Goal: Information Seeking & Learning: Learn about a topic

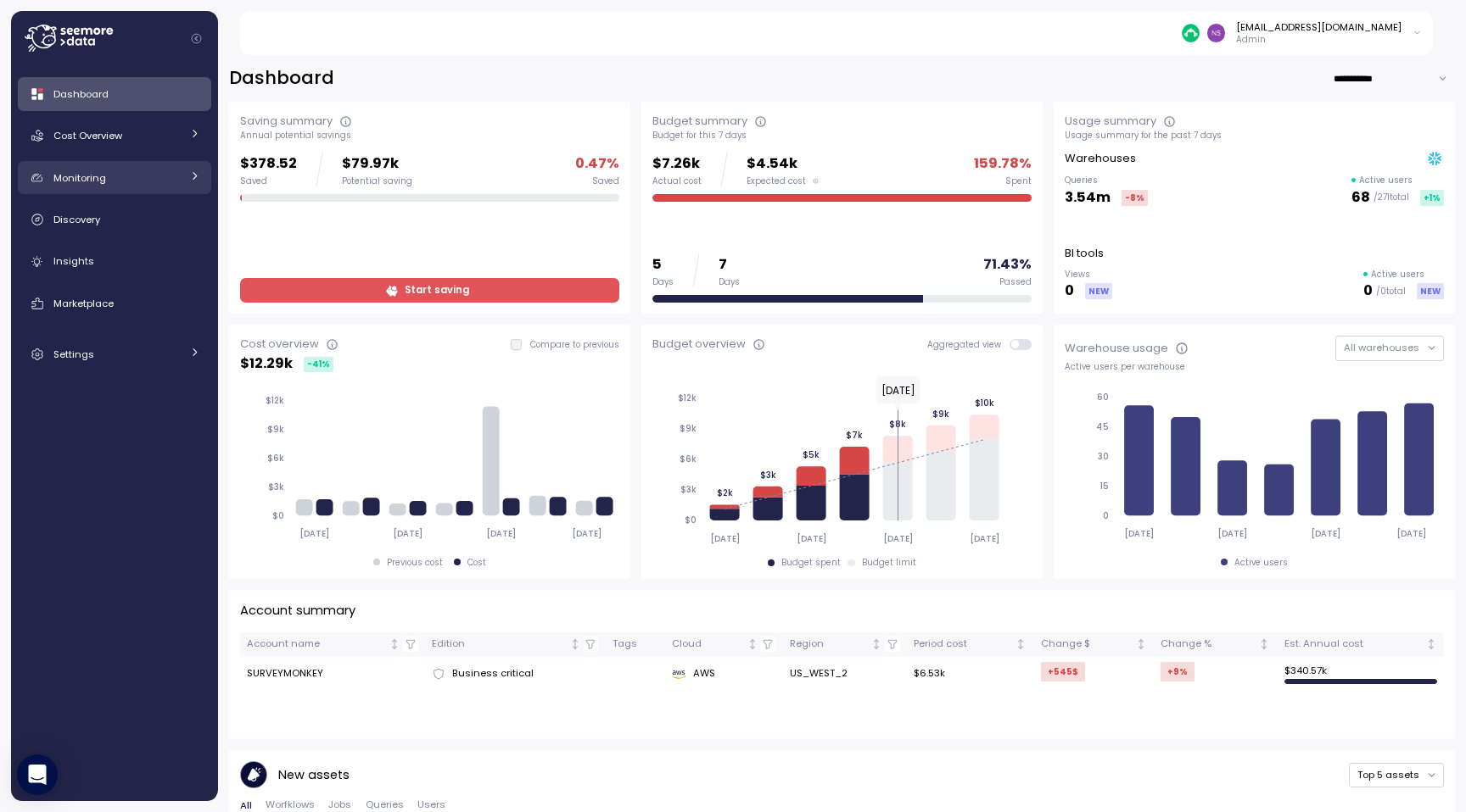
click at [129, 188] on link "Monitoring" at bounding box center [114, 178] width 193 height 34
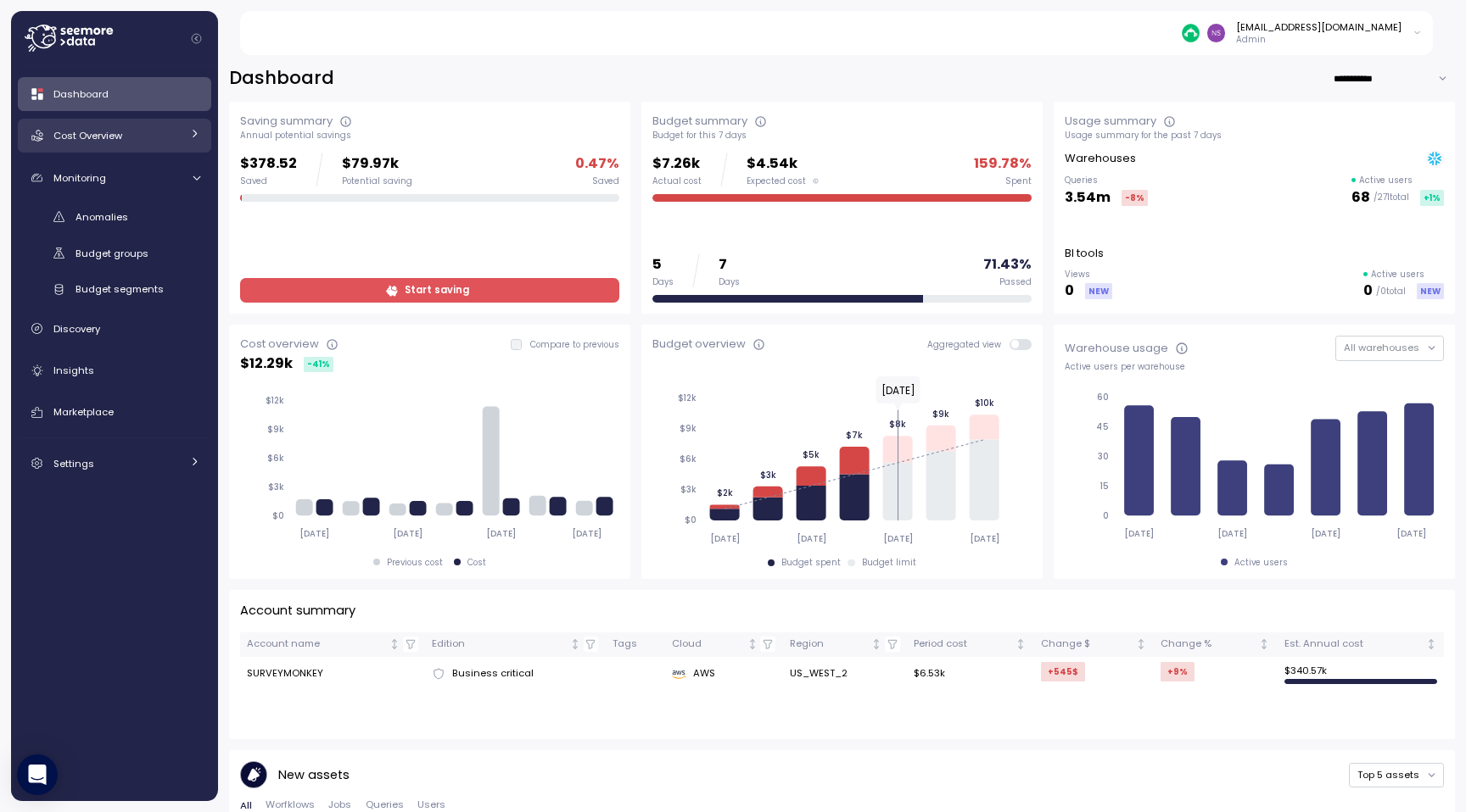
click at [157, 140] on div "Cost Overview" at bounding box center [116, 135] width 127 height 17
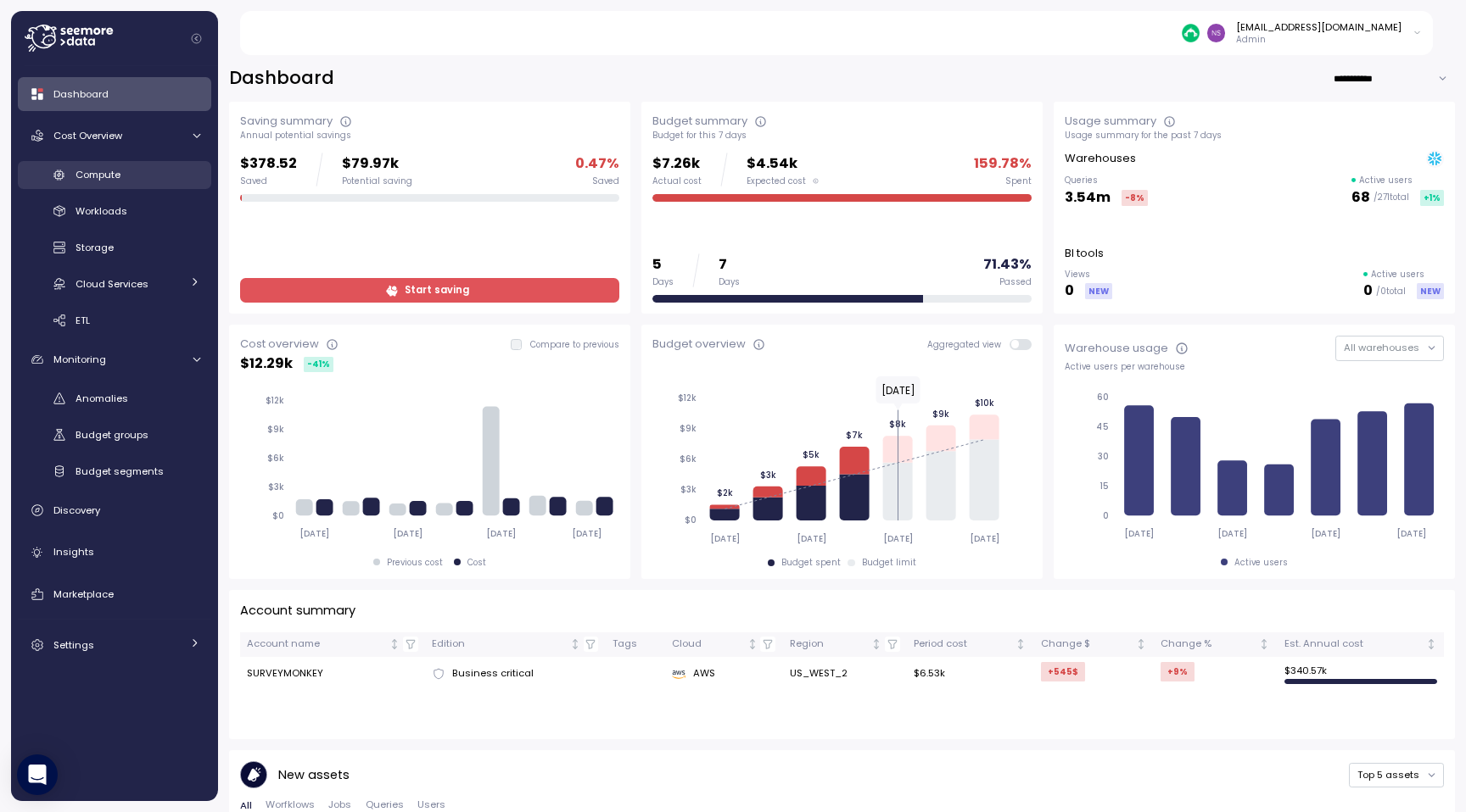
click at [157, 167] on div "Compute" at bounding box center [137, 175] width 125 height 17
click at [143, 208] on div "Workloads" at bounding box center [137, 211] width 125 height 17
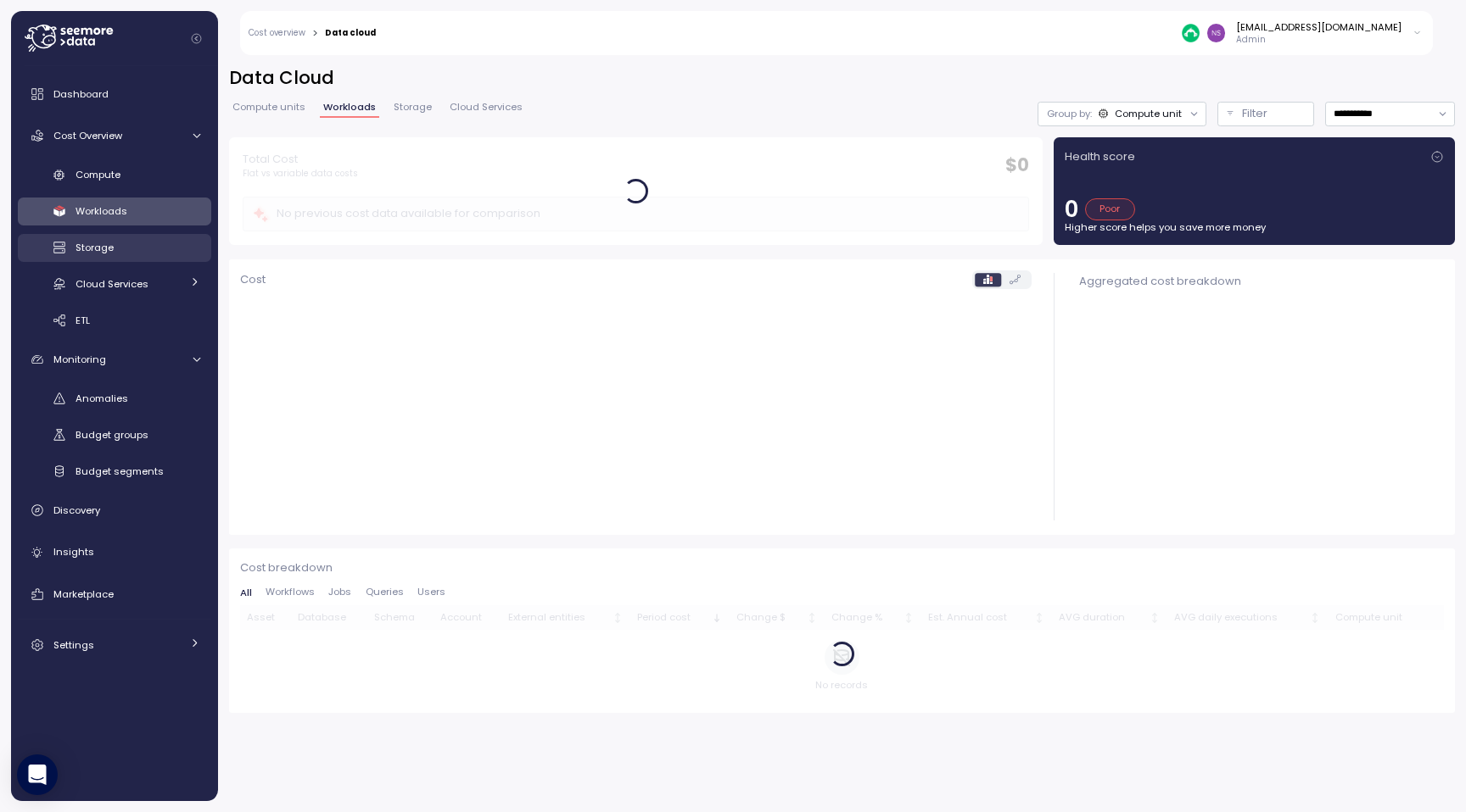
click at [121, 254] on div "Storage" at bounding box center [137, 247] width 125 height 17
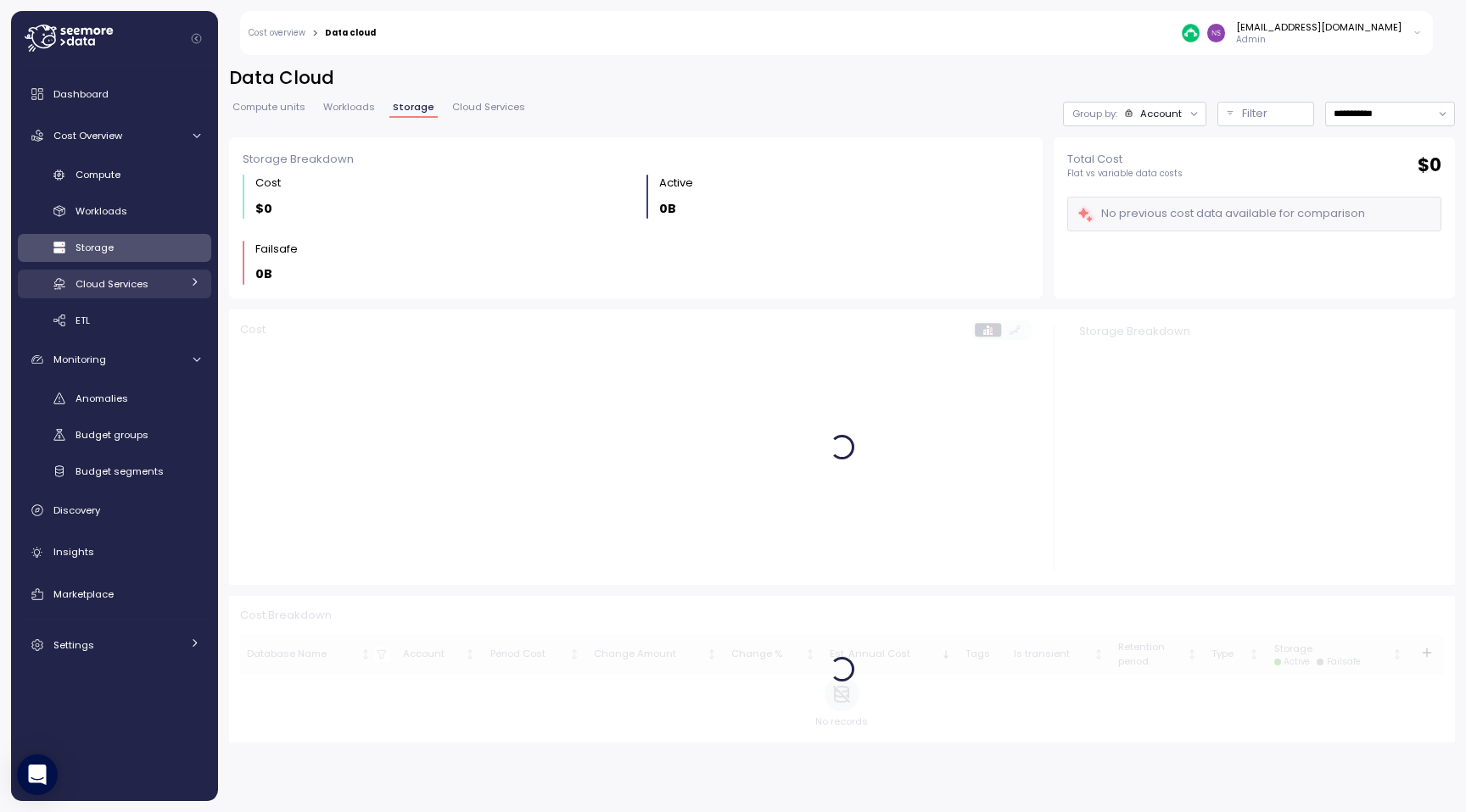
click at [132, 287] on span "Cloud Services" at bounding box center [112, 284] width 73 height 14
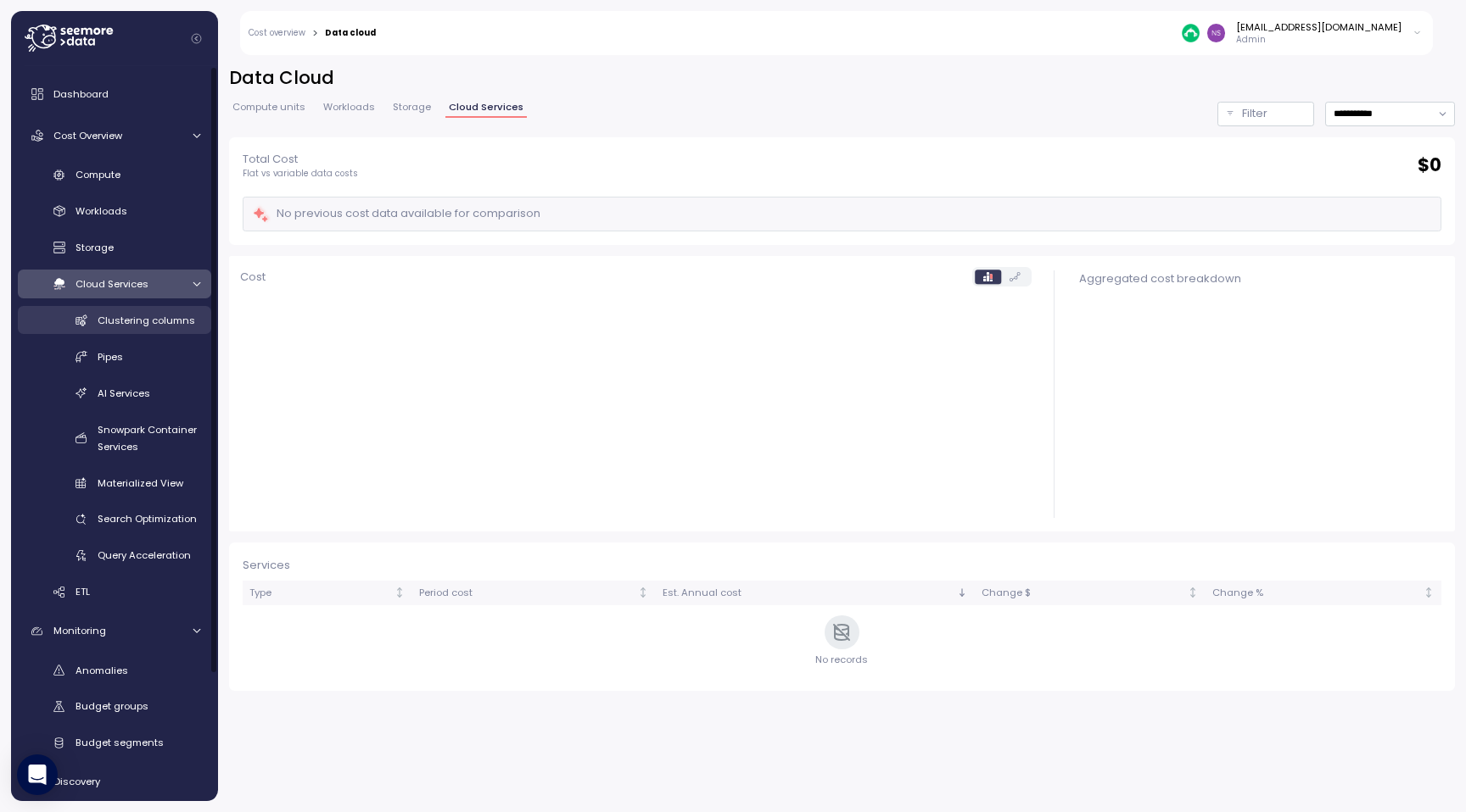
click at [132, 321] on span "Clustering columns" at bounding box center [147, 320] width 98 height 14
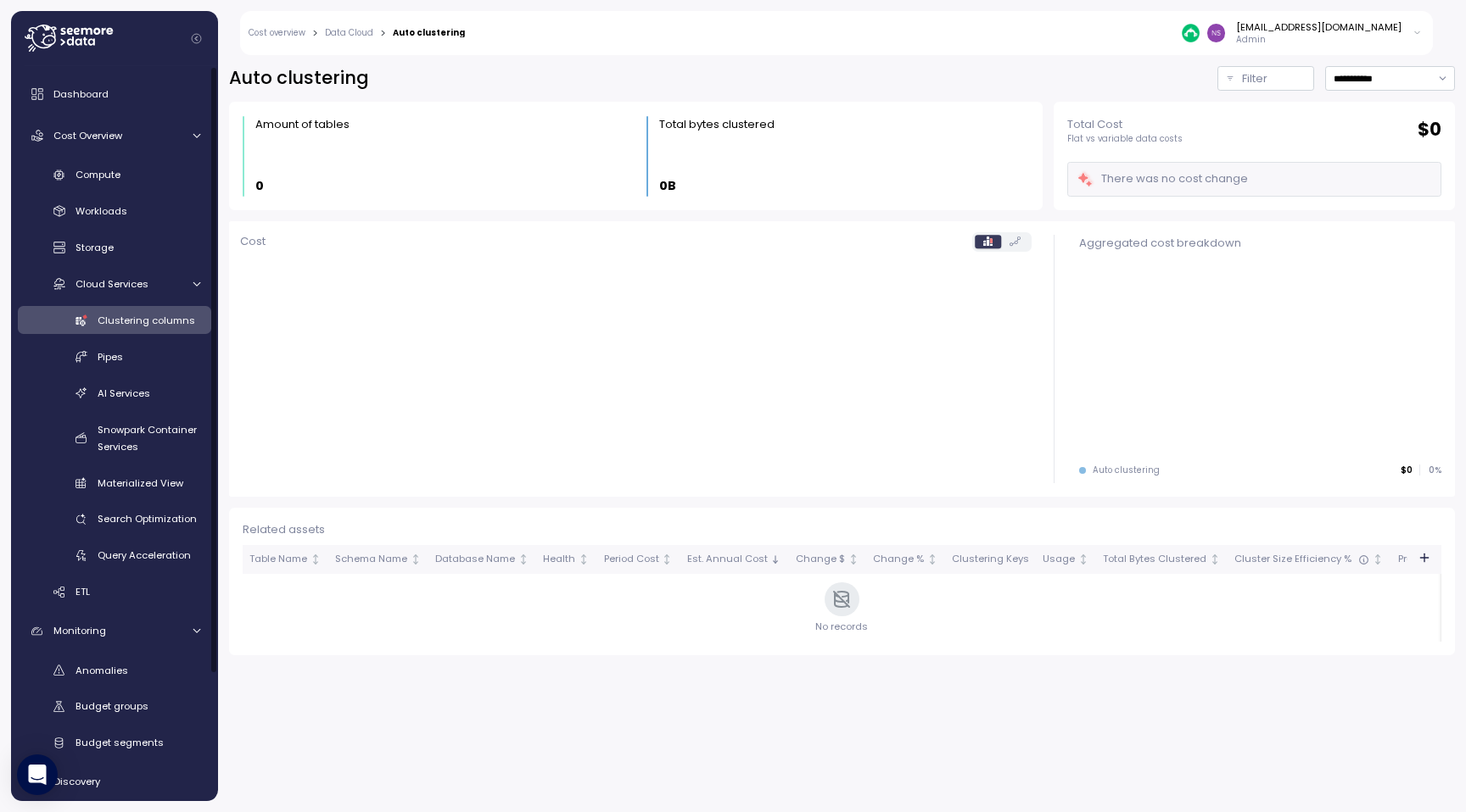
click at [132, 340] on div "Clustering columns Pipes AI Services Snowpark Container Services Materialized V…" at bounding box center [114, 438] width 193 height 264
click at [132, 406] on link "AI Services" at bounding box center [114, 393] width 193 height 28
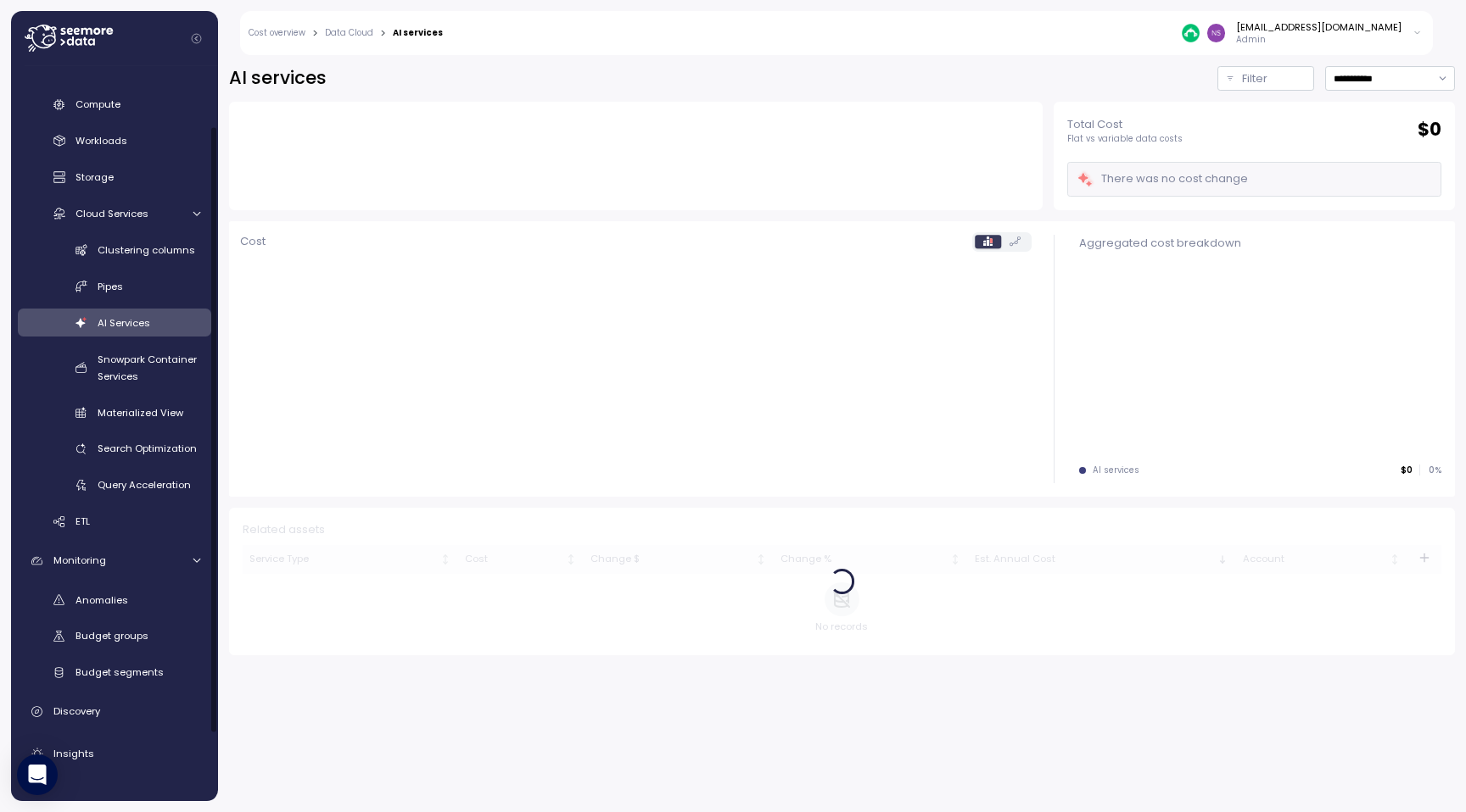
scroll to position [151, 0]
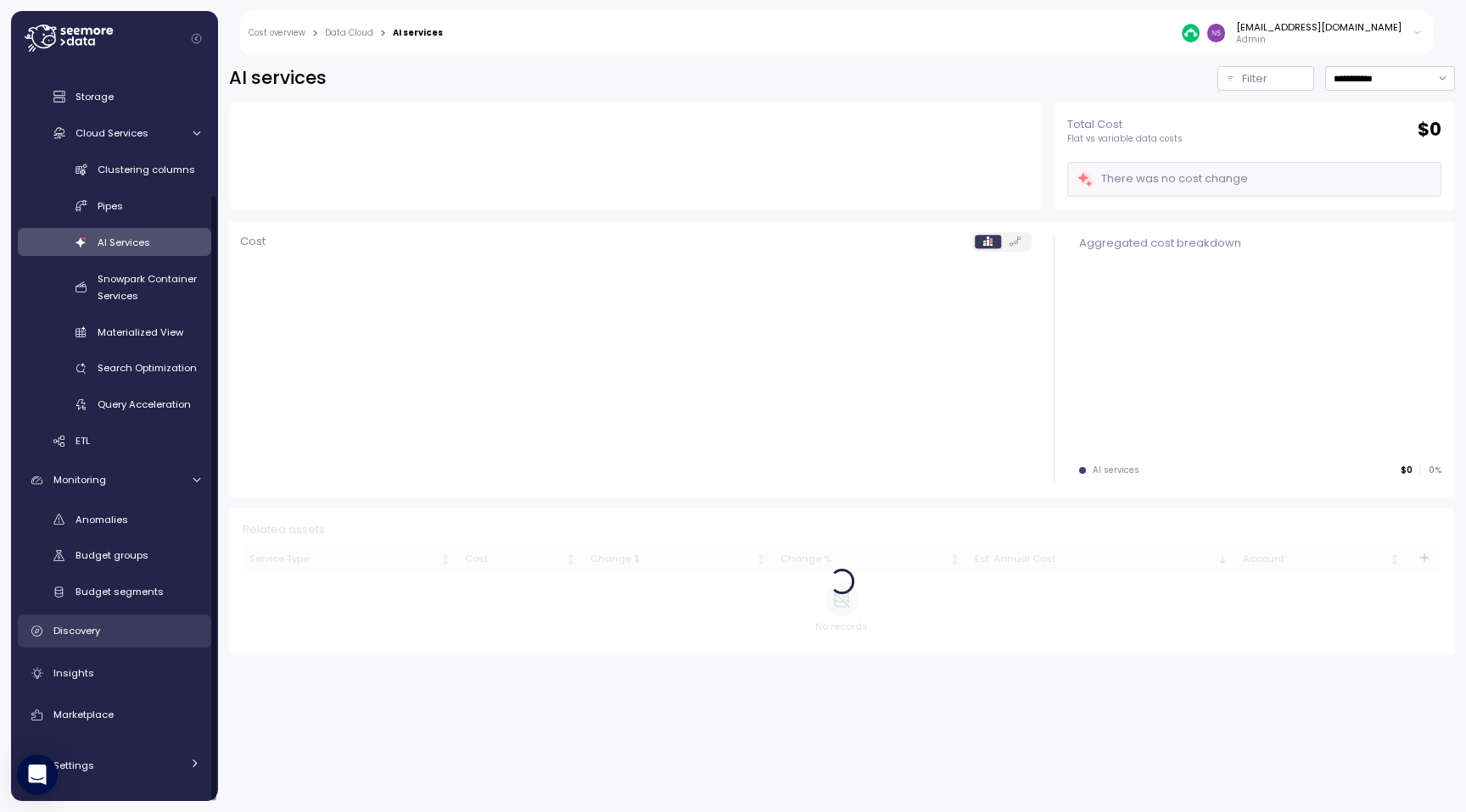
click at [105, 639] on link "Discovery" at bounding box center [114, 632] width 193 height 34
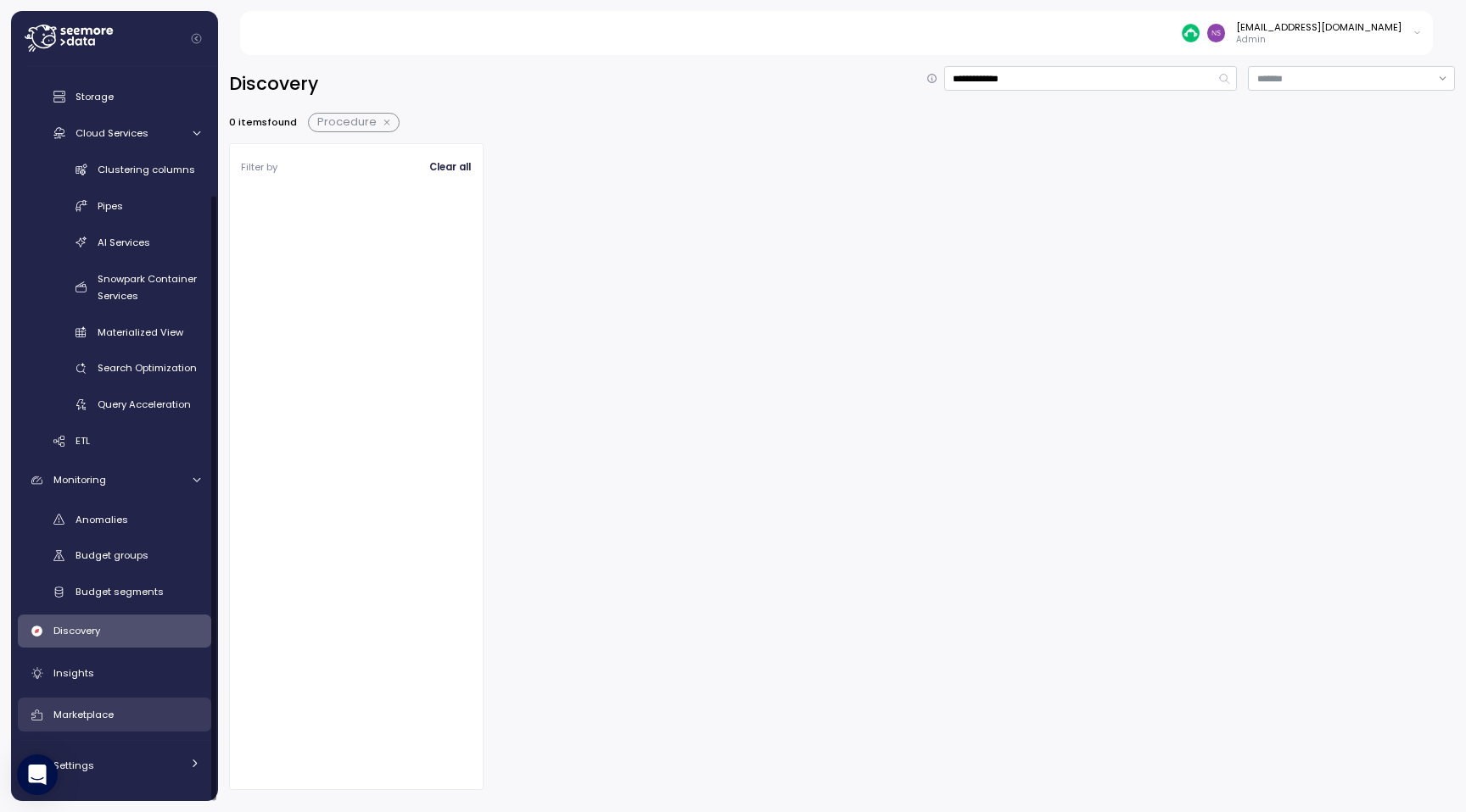
click at [101, 709] on span "Marketplace" at bounding box center [83, 714] width 60 height 14
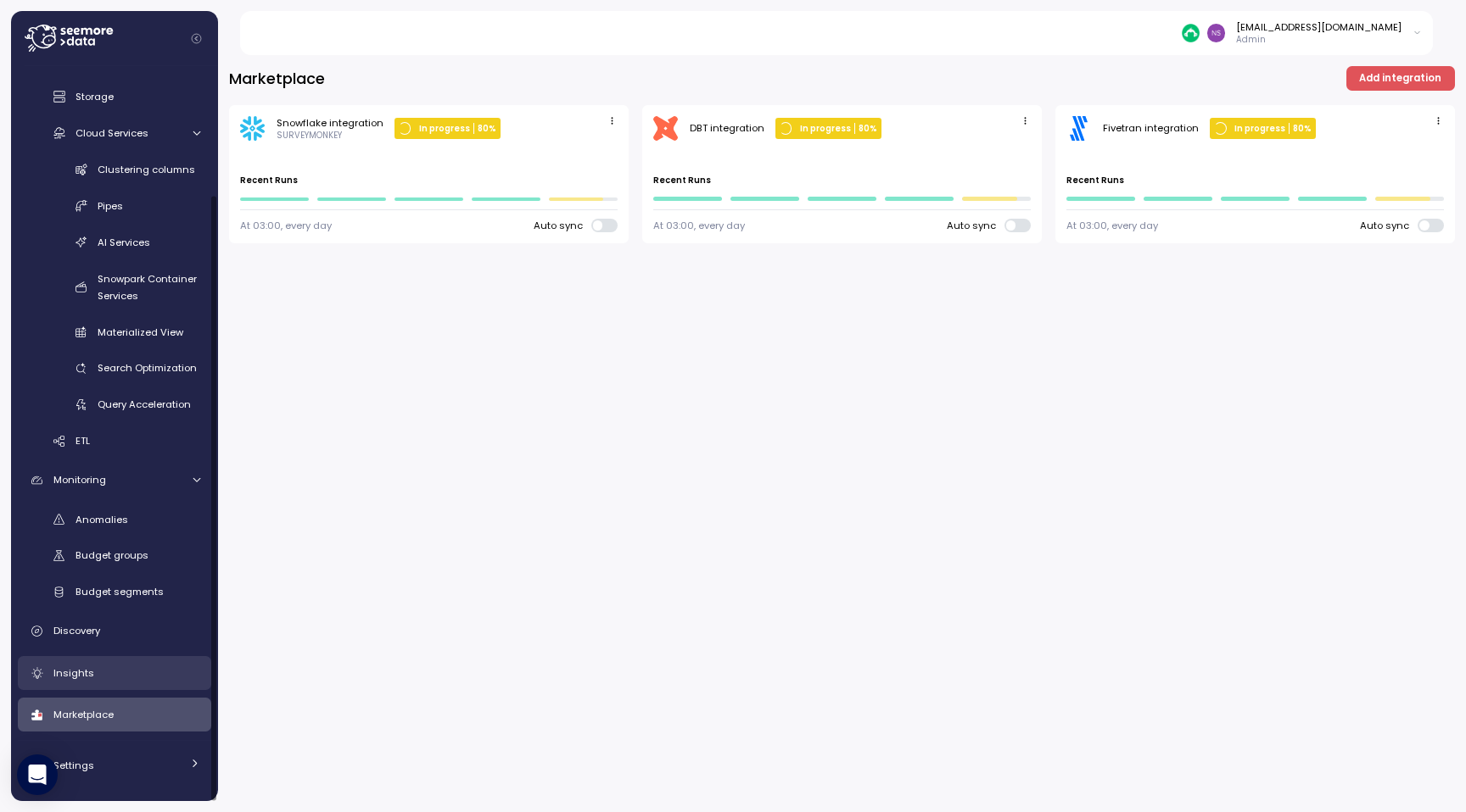
click at [93, 682] on link "Insights" at bounding box center [114, 673] width 193 height 34
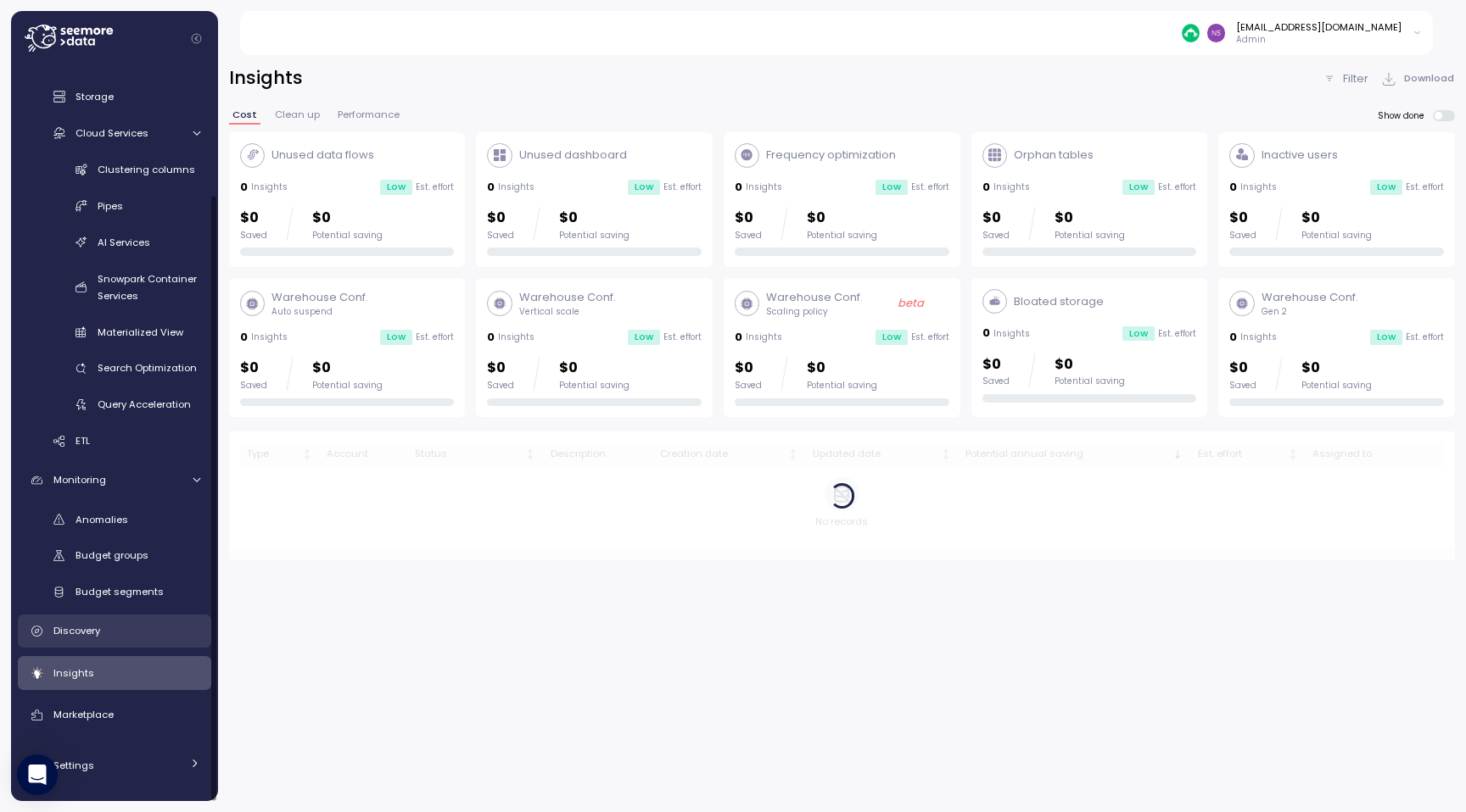
click at [121, 623] on div "Discovery" at bounding box center [126, 631] width 147 height 17
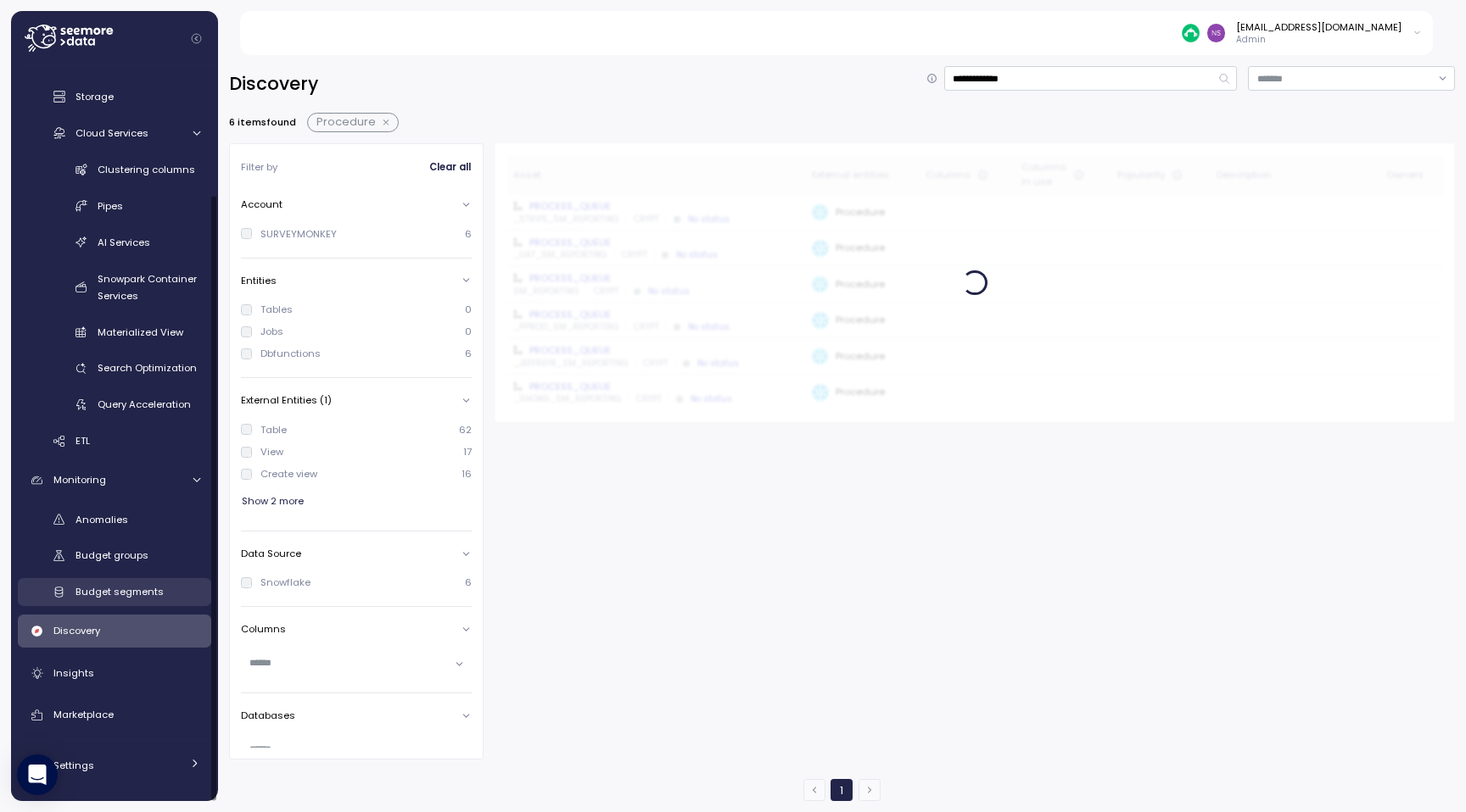
click at [147, 580] on link "Budget segments" at bounding box center [114, 592] width 193 height 28
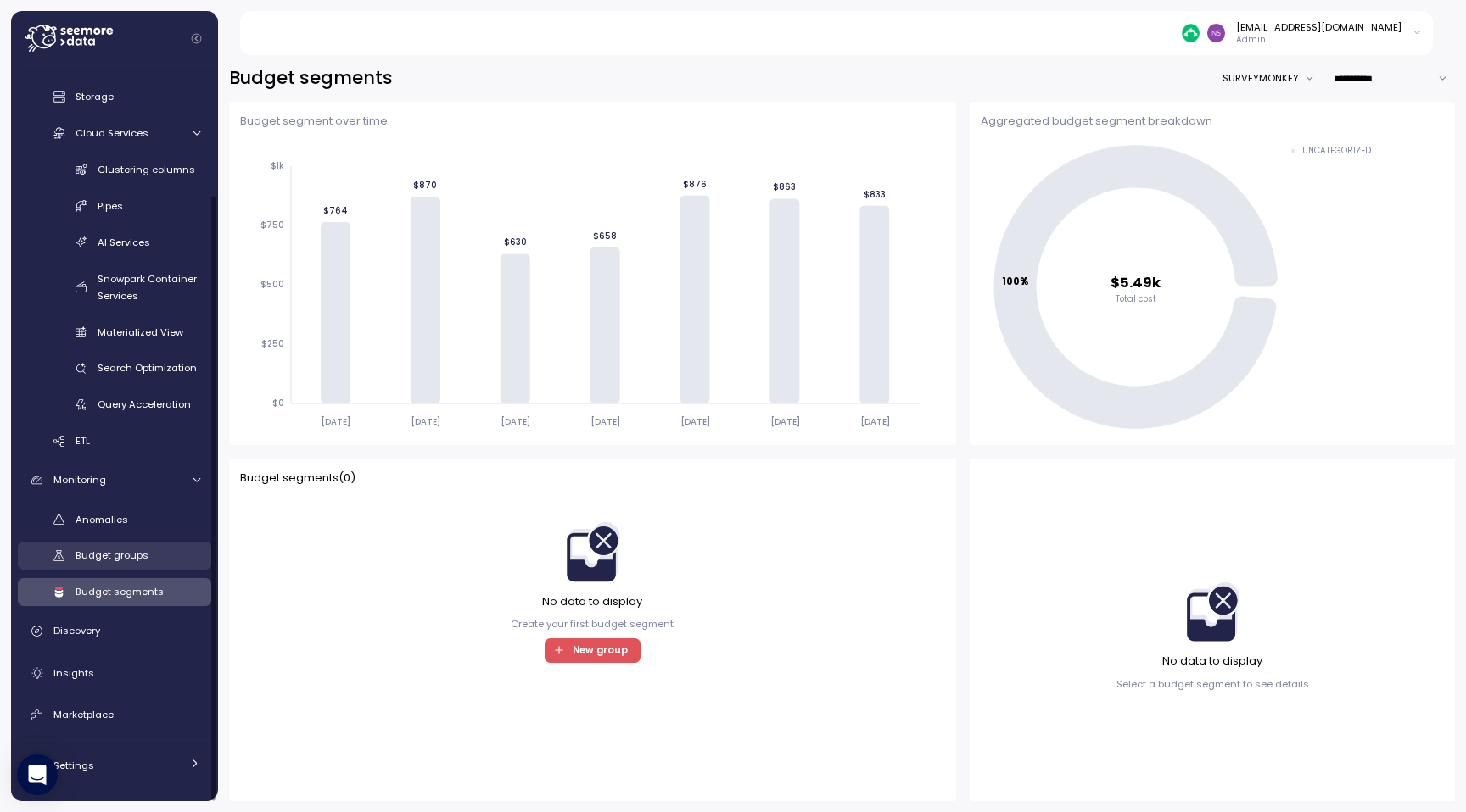
click at [150, 557] on div "Budget groups" at bounding box center [137, 555] width 125 height 17
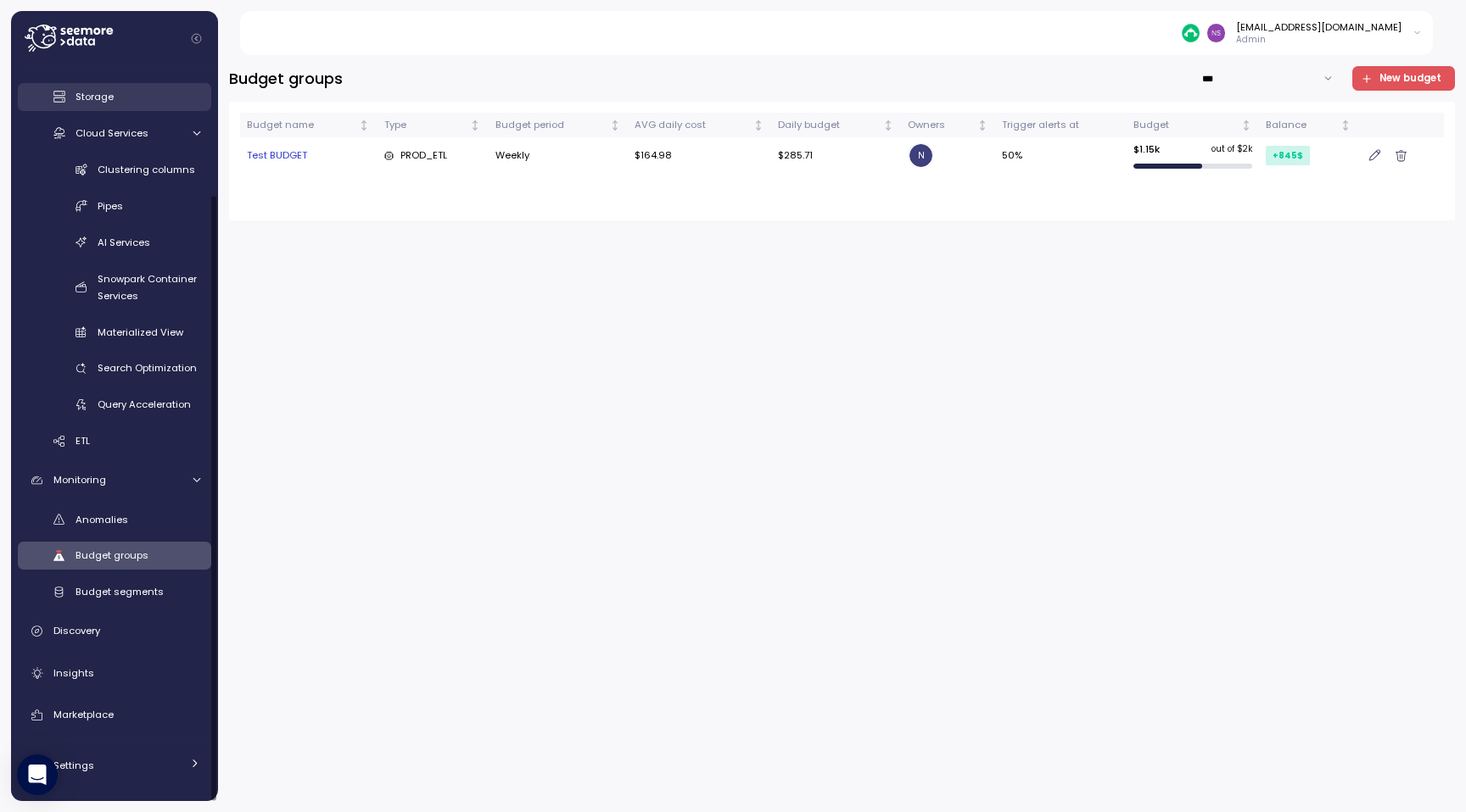
click at [118, 109] on link "Storage" at bounding box center [114, 97] width 193 height 28
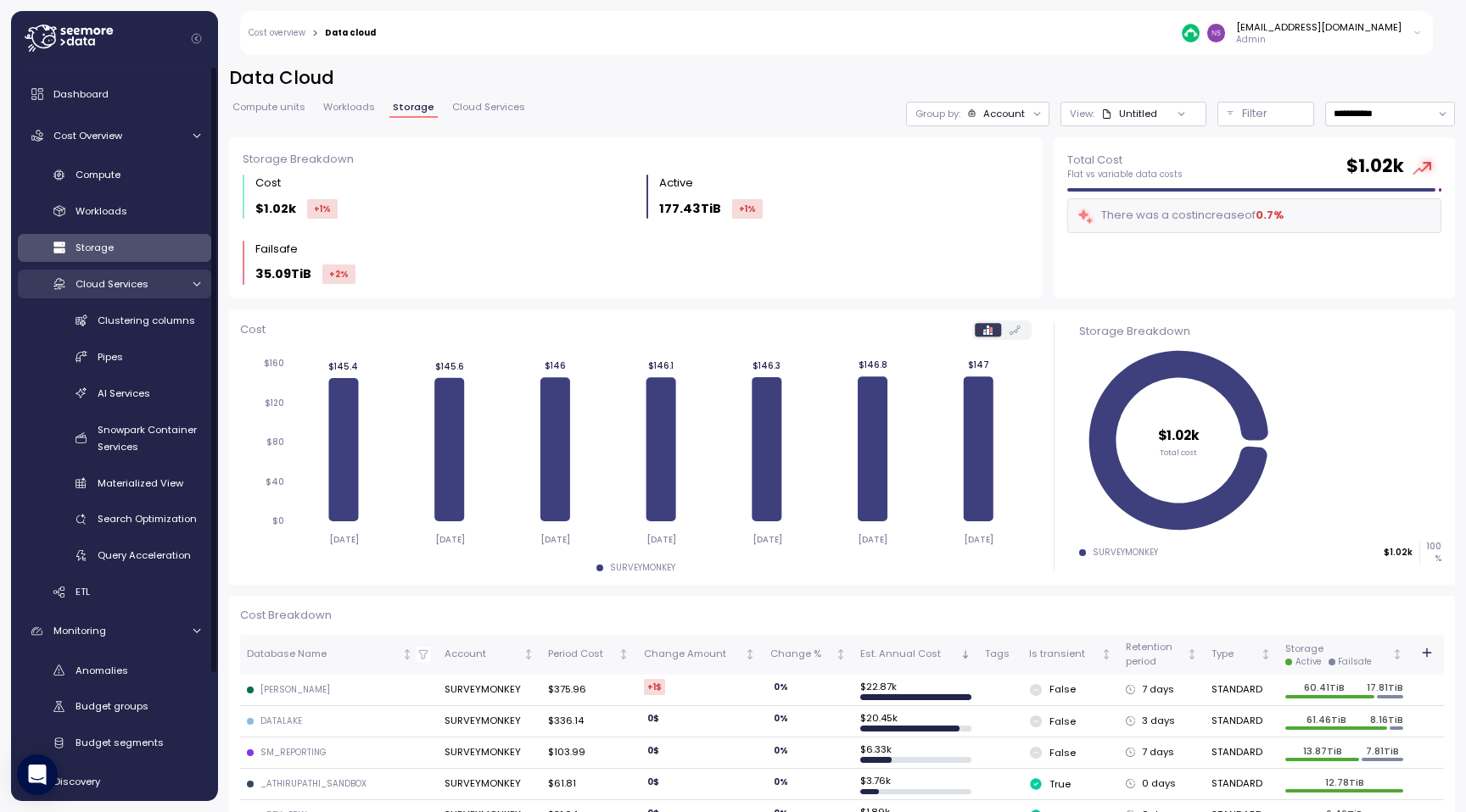
click at [97, 137] on span "Cost Overview" at bounding box center [87, 135] width 69 height 14
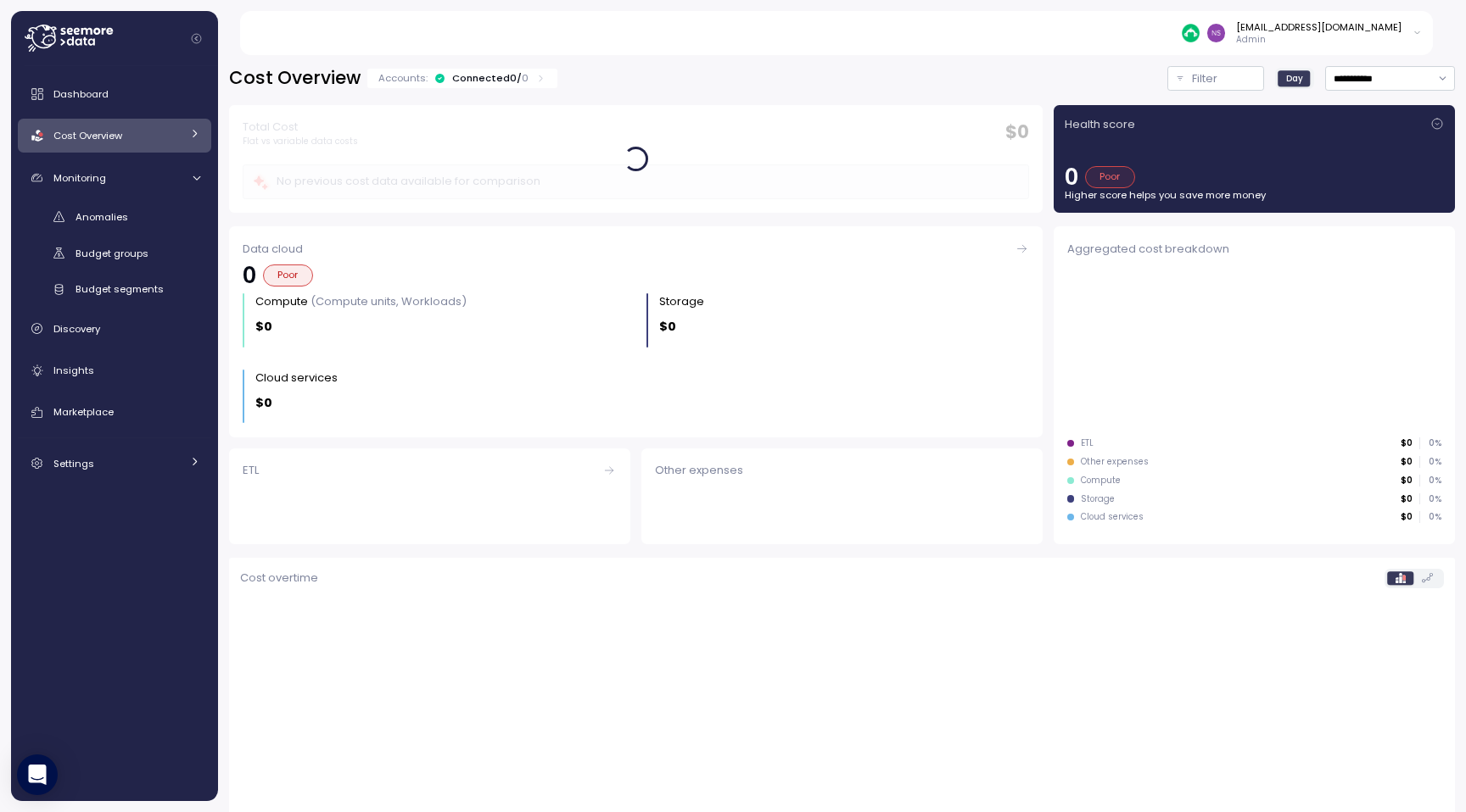
click at [97, 138] on span "Cost Overview" at bounding box center [87, 135] width 69 height 14
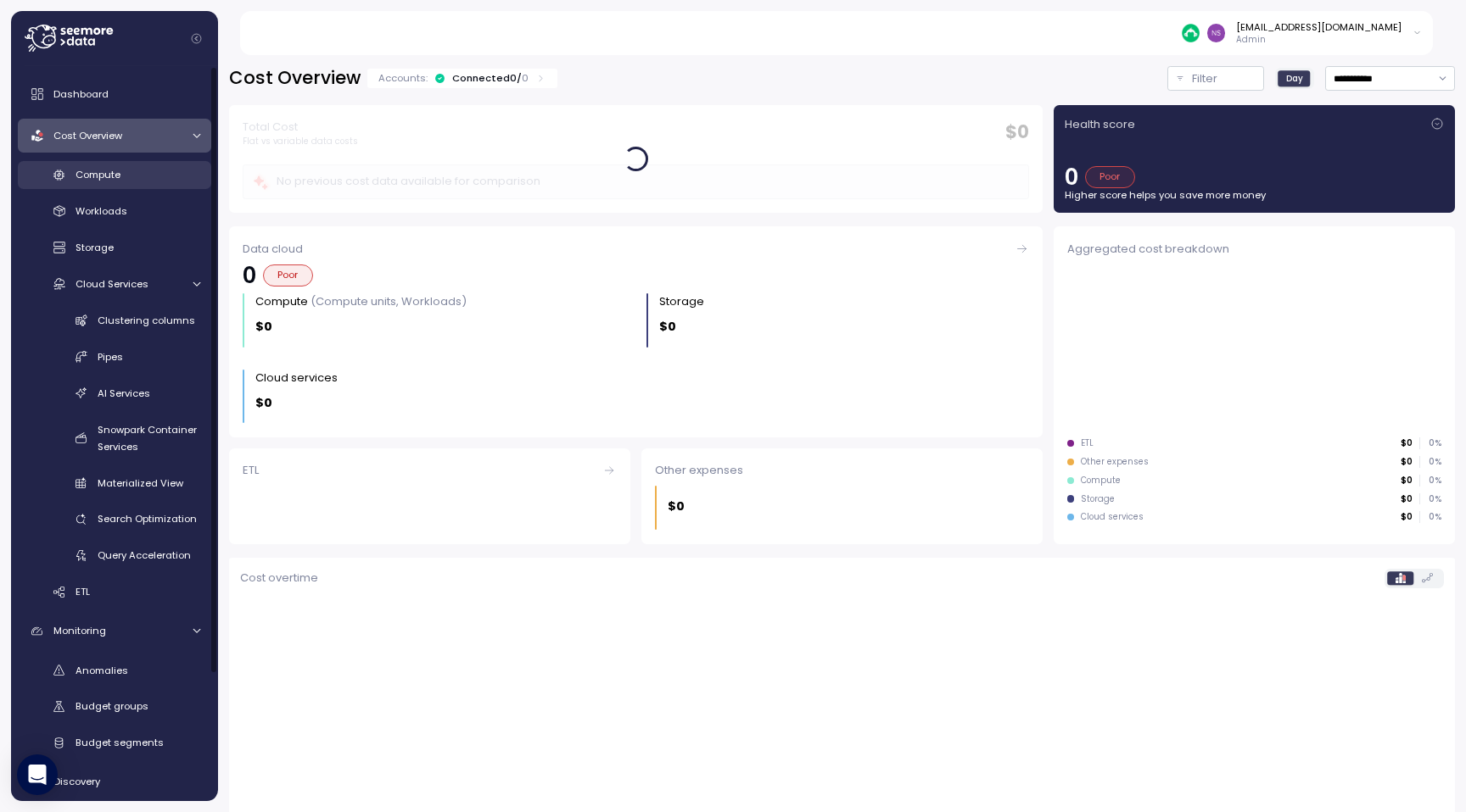
click at [97, 183] on link "Compute" at bounding box center [114, 175] width 193 height 28
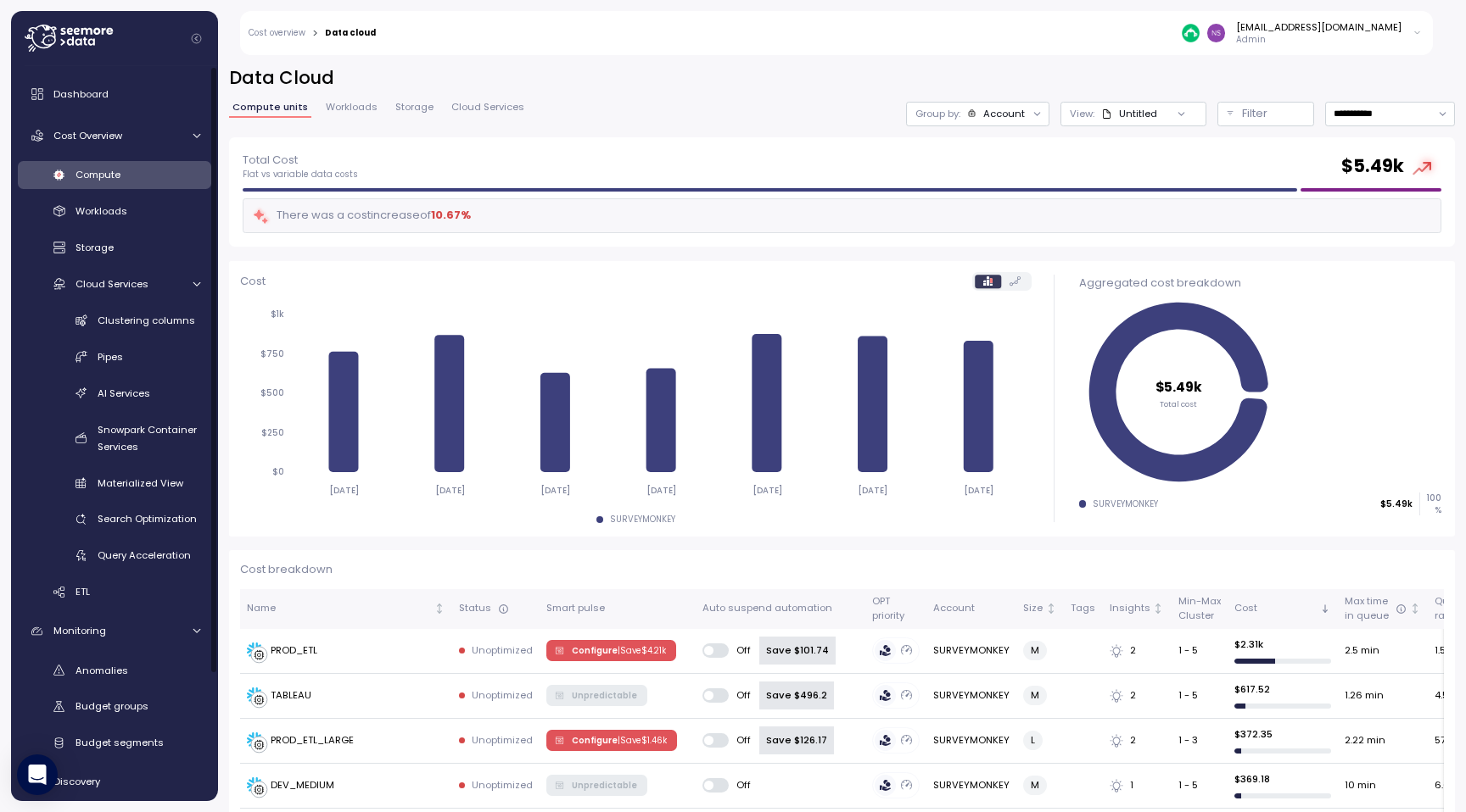
click at [349, 109] on span "Workloads" at bounding box center [352, 107] width 52 height 9
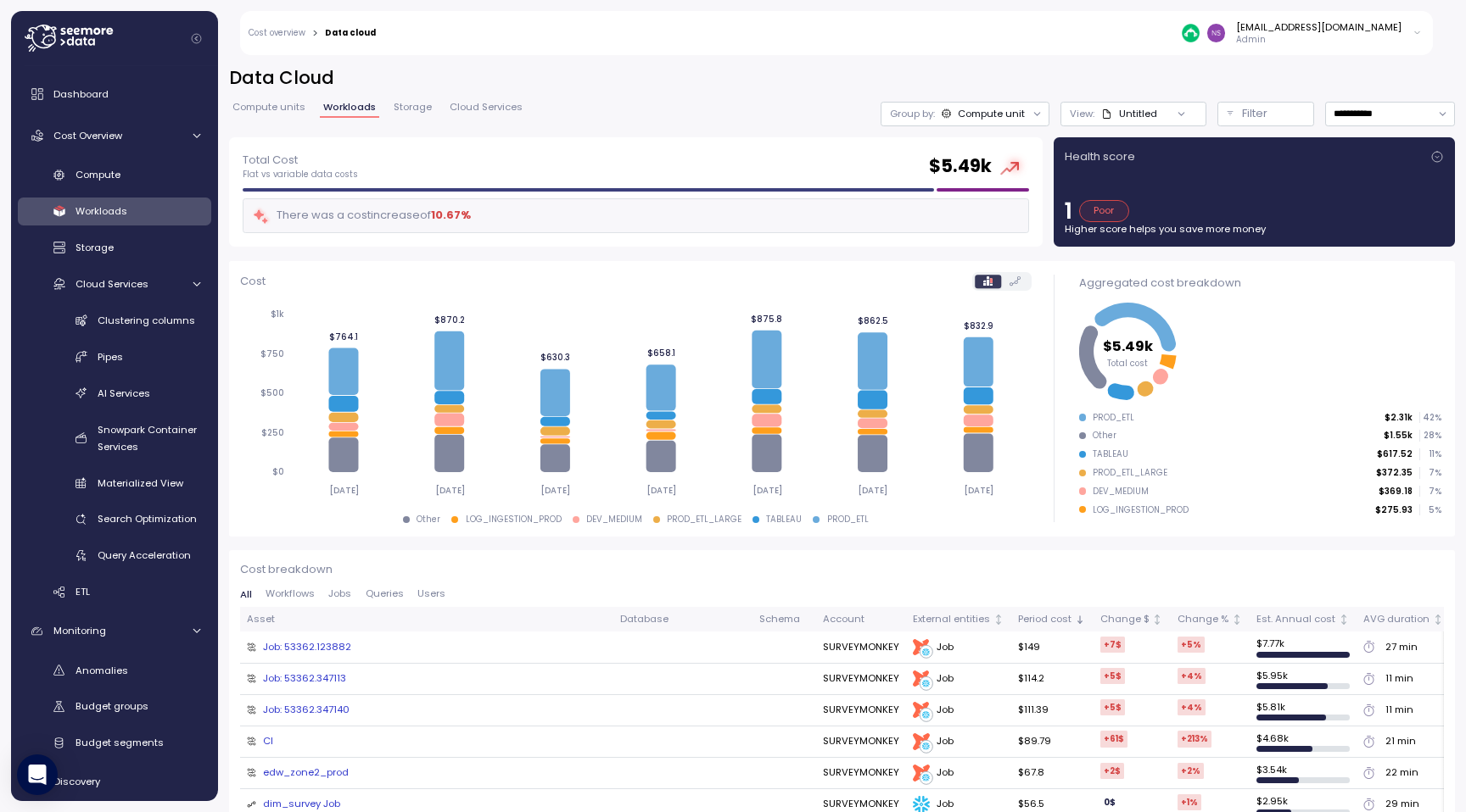
click at [431, 109] on link "Storage" at bounding box center [412, 110] width 45 height 15
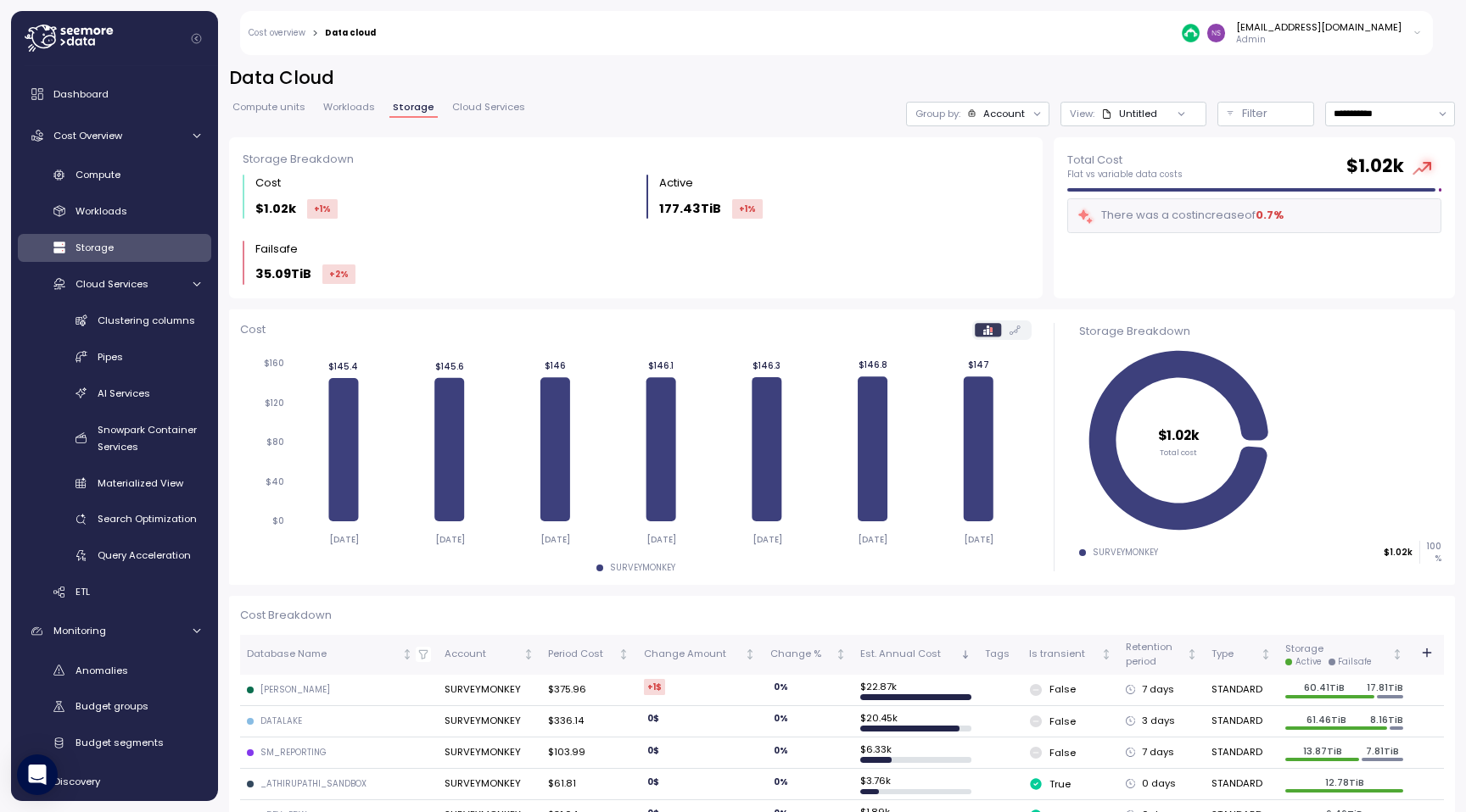
click at [507, 109] on span "Cloud Services" at bounding box center [489, 107] width 73 height 9
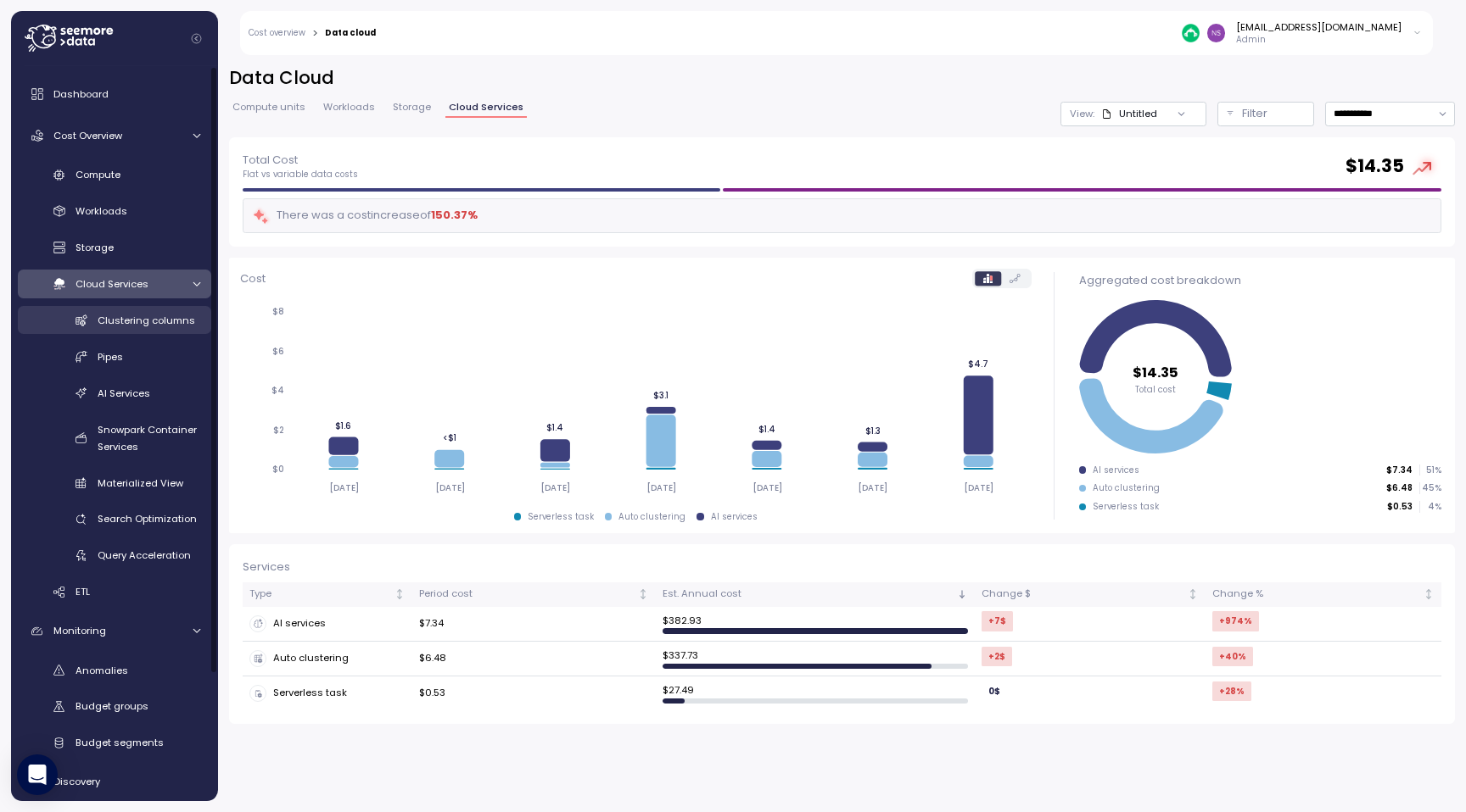
click at [155, 312] on div "Clustering columns" at bounding box center [149, 320] width 103 height 17
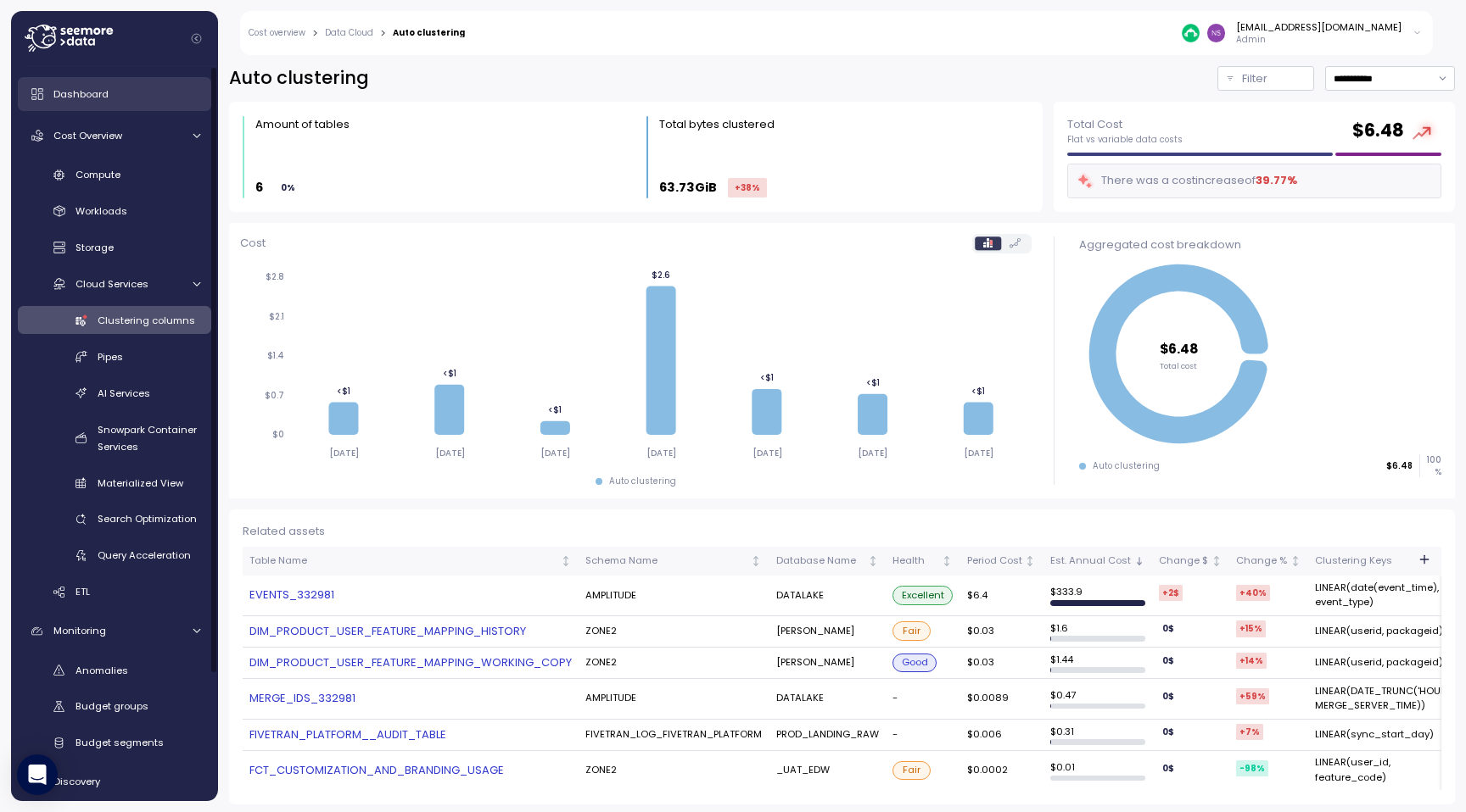
click at [109, 92] on div "Dashboard" at bounding box center [126, 94] width 147 height 17
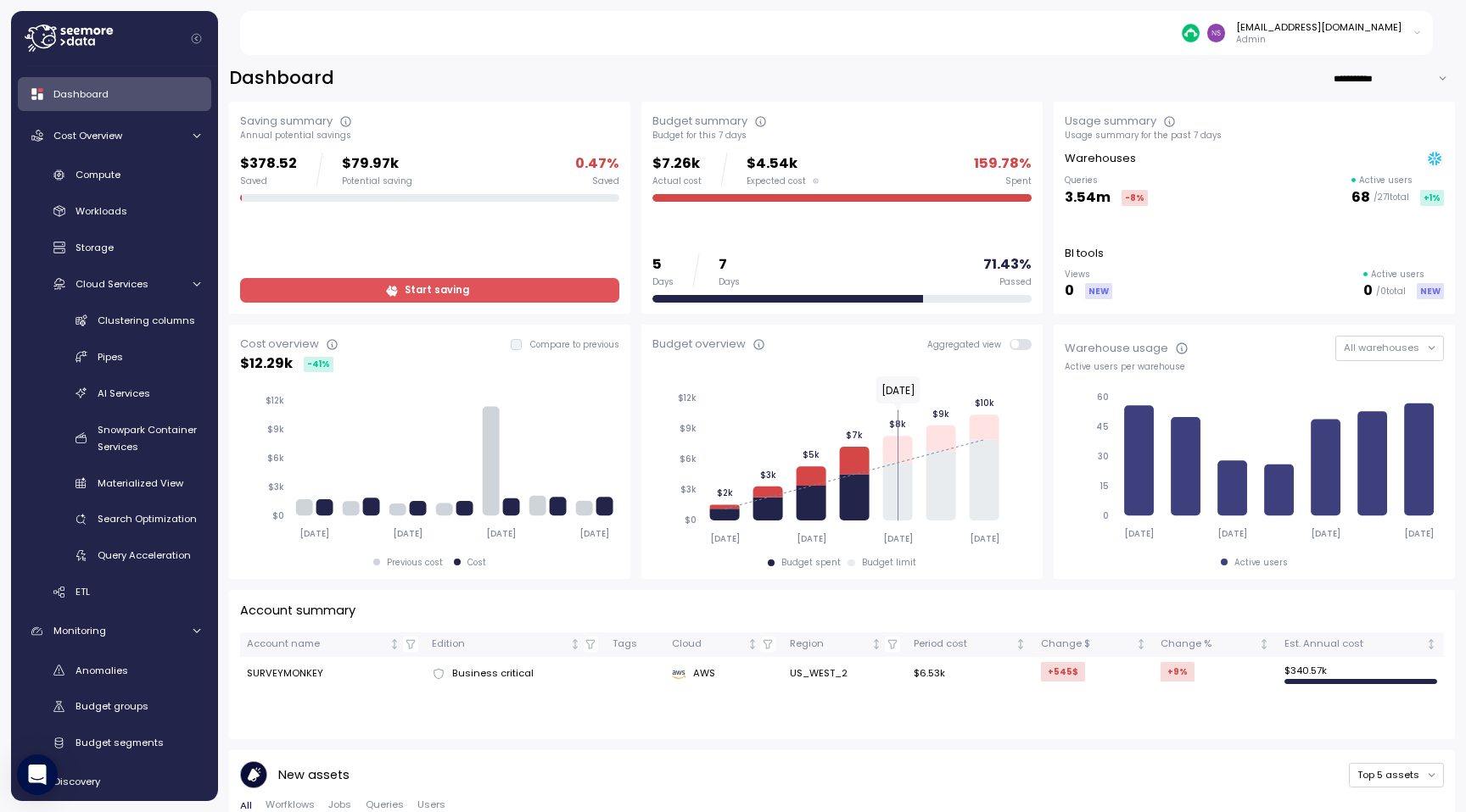
click at [373, 167] on p "$79.97k" at bounding box center [376, 164] width 71 height 23
click at [348, 121] on icon at bounding box center [346, 122] width 14 height 14
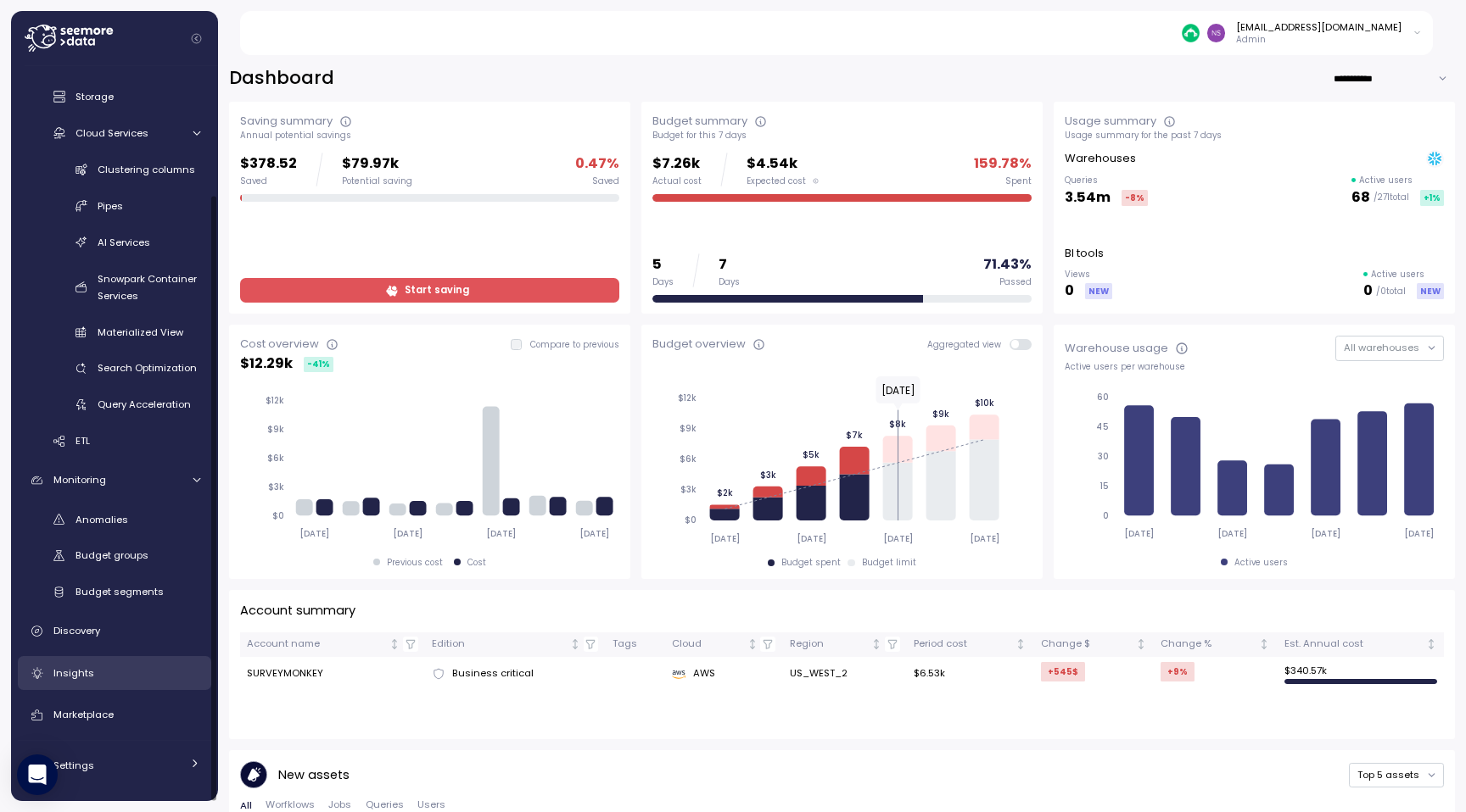
click at [114, 685] on link "Insights" at bounding box center [114, 673] width 193 height 34
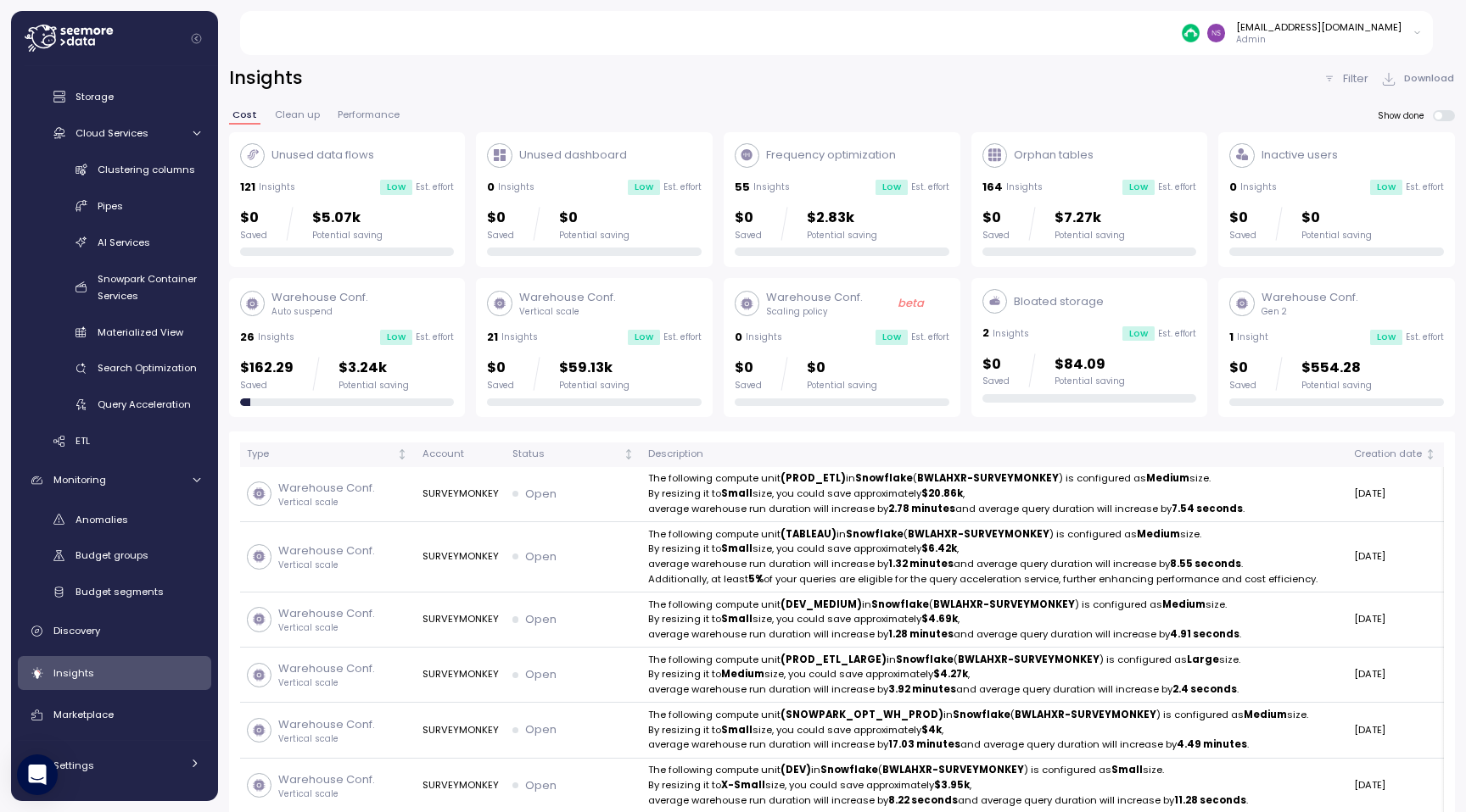
click at [352, 132] on div "Unused data flows 121 Insights Low Est. effort $0 Saved $5.07k Potential saving" at bounding box center [347, 200] width 236 height 135
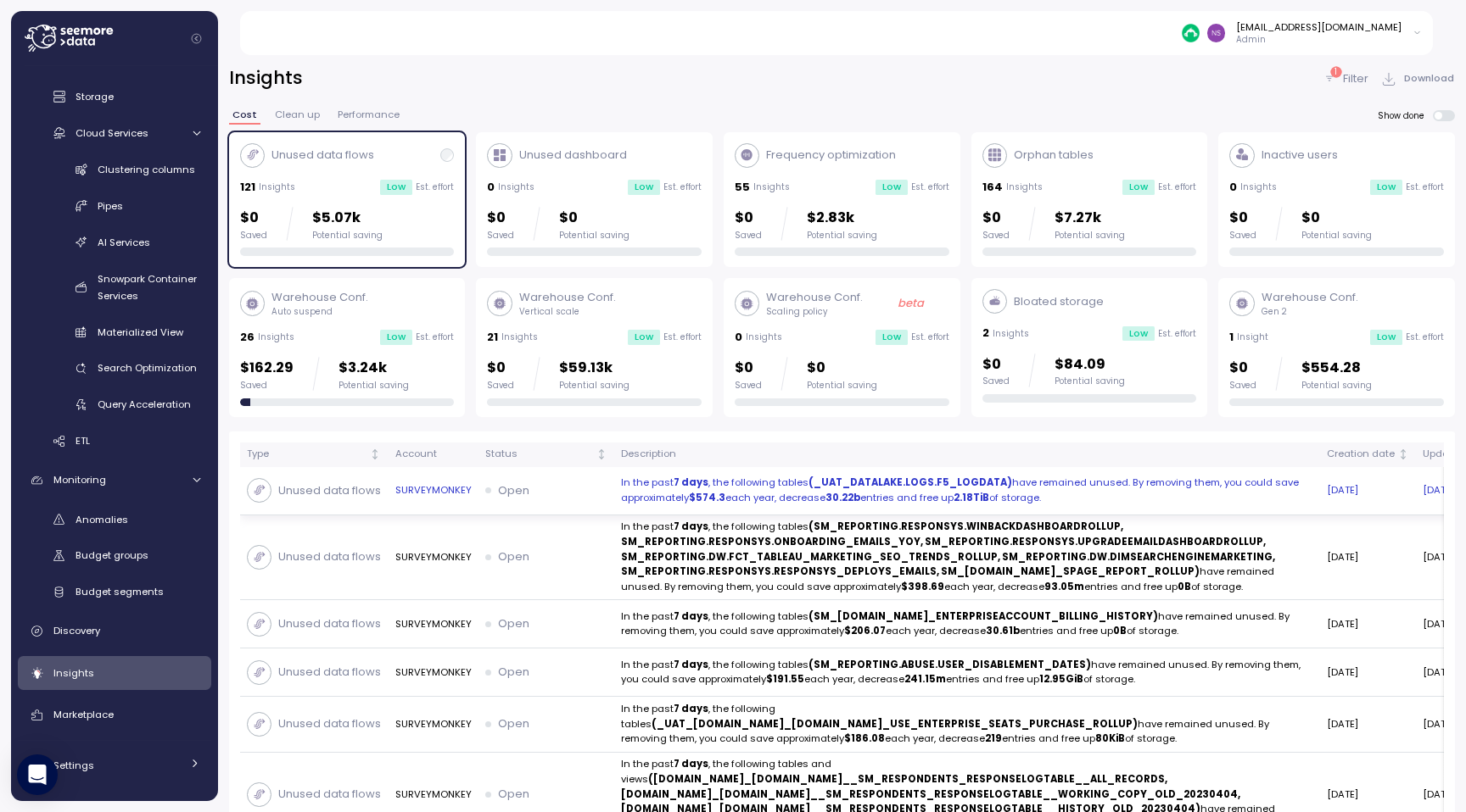
click at [718, 504] on p "In the past 7 days , the following tables (_UAT_DATALAKE.LOGS.F5_LOGDATA) have …" at bounding box center [967, 491] width 692 height 29
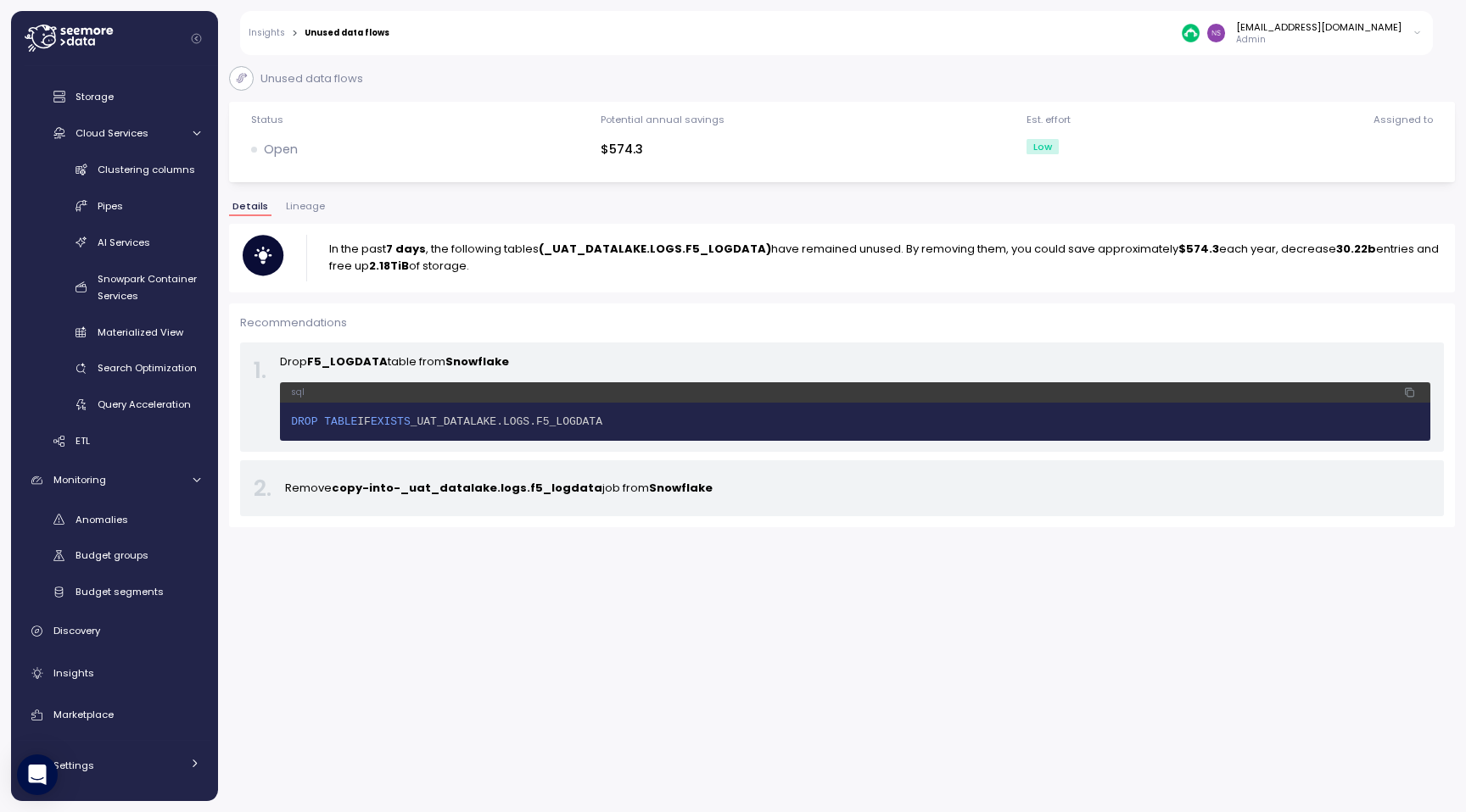
click at [298, 198] on div "Unused data flows Status Open Potential annual savings $574.3 Est. effort Low A…" at bounding box center [842, 297] width 1225 height 461
click at [298, 204] on span "Lineage" at bounding box center [305, 206] width 39 height 9
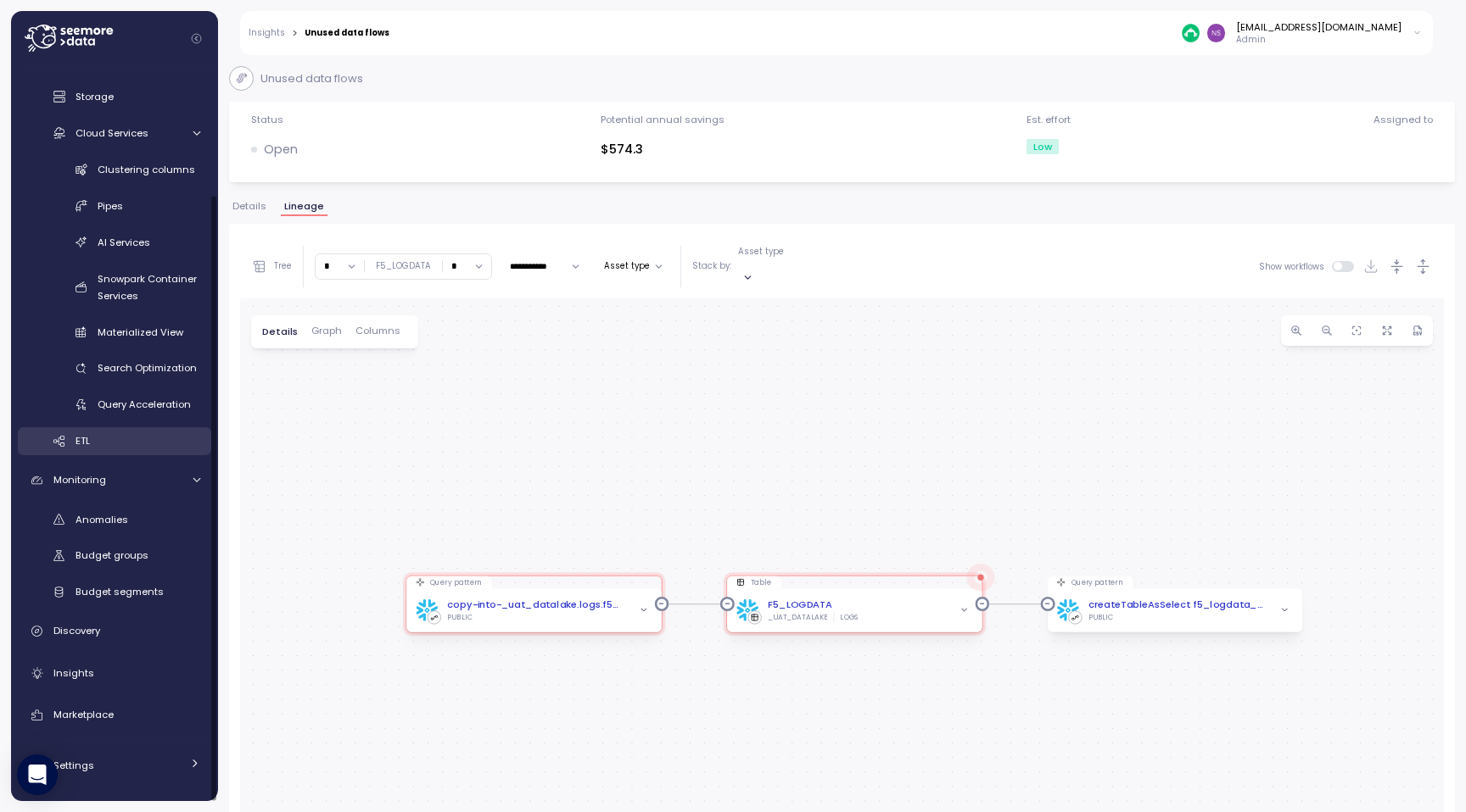
click at [117, 446] on div "ETL" at bounding box center [137, 440] width 125 height 17
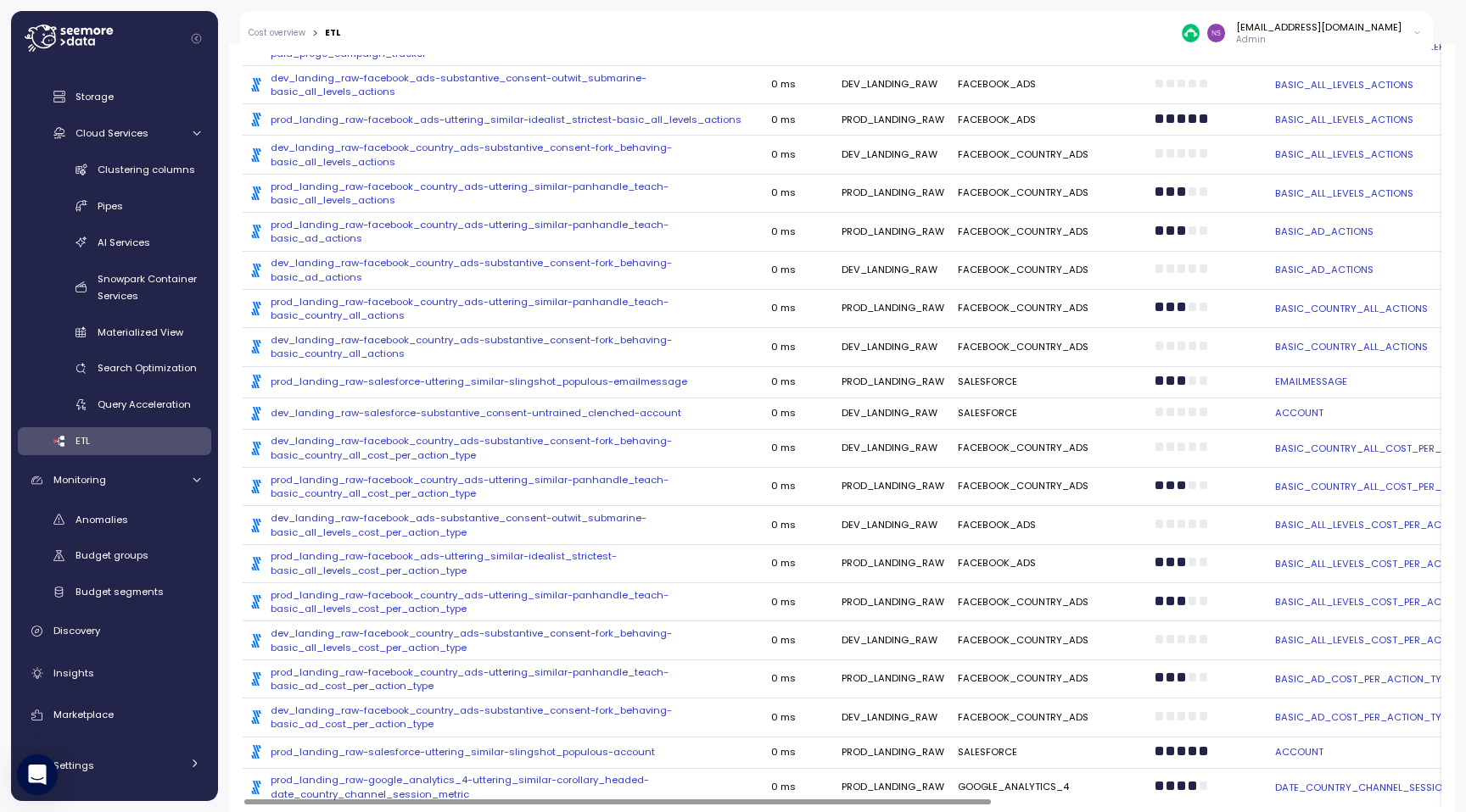
scroll to position [1616, 0]
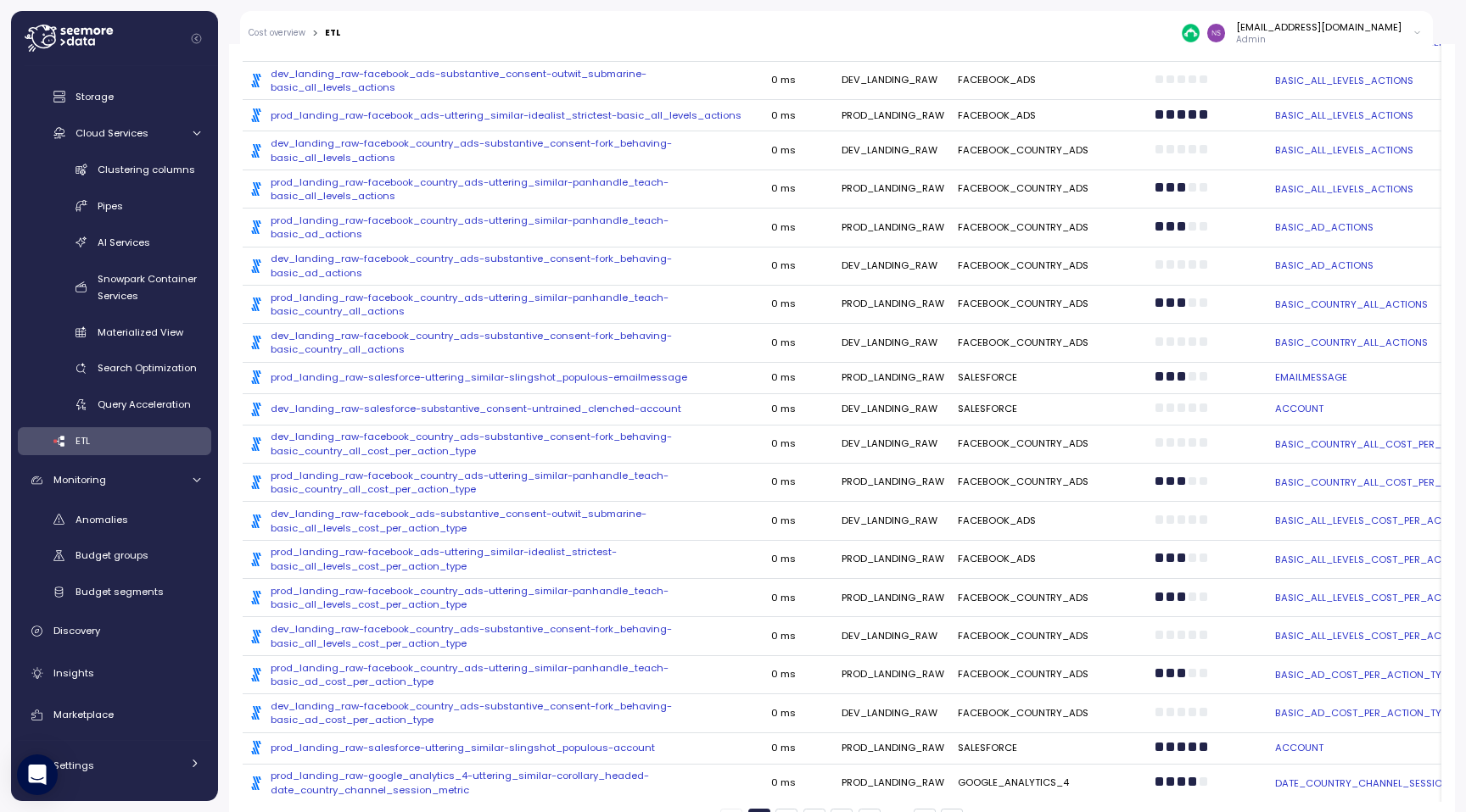
click at [789, 809] on button "2" at bounding box center [787, 820] width 22 height 22
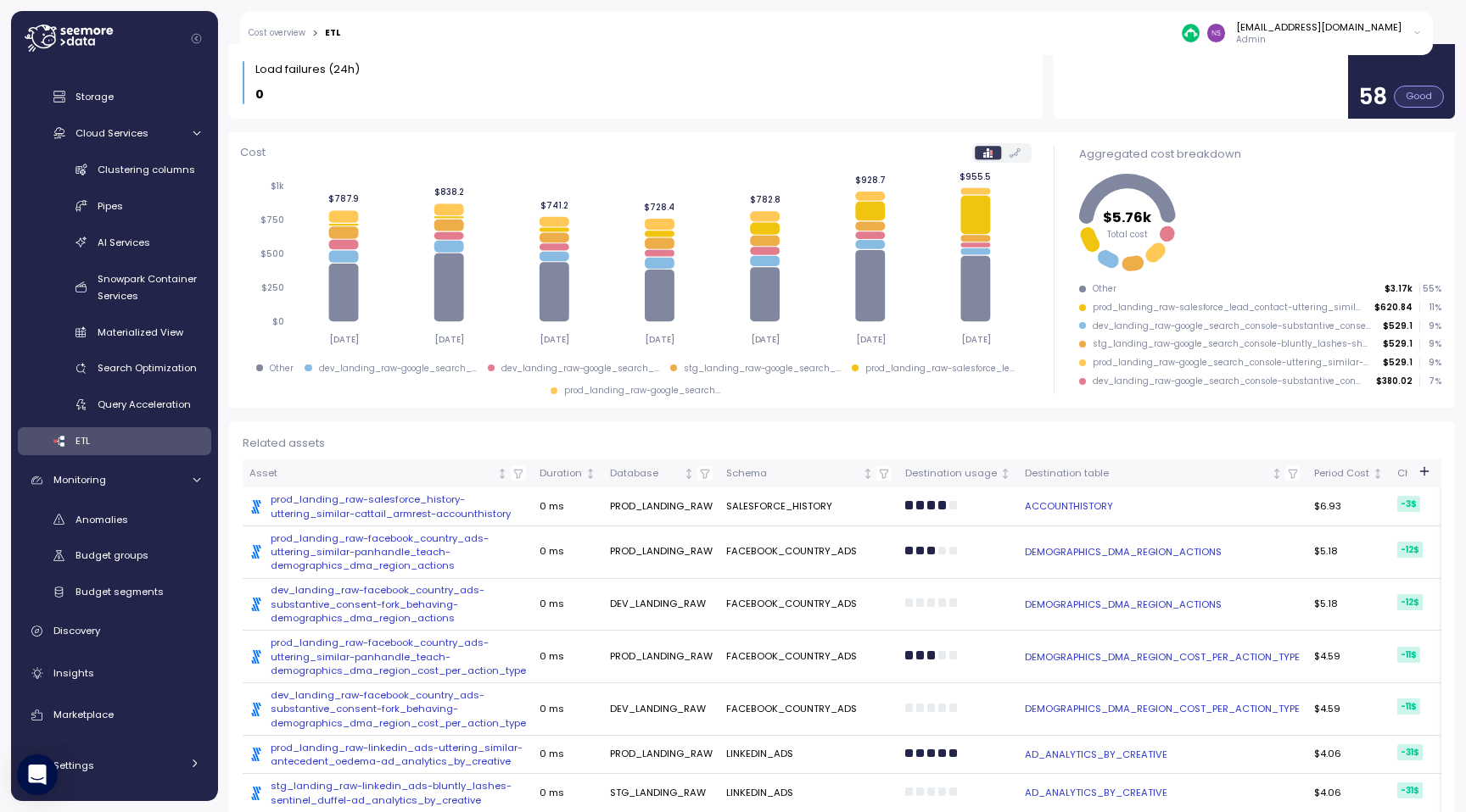
scroll to position [0, 0]
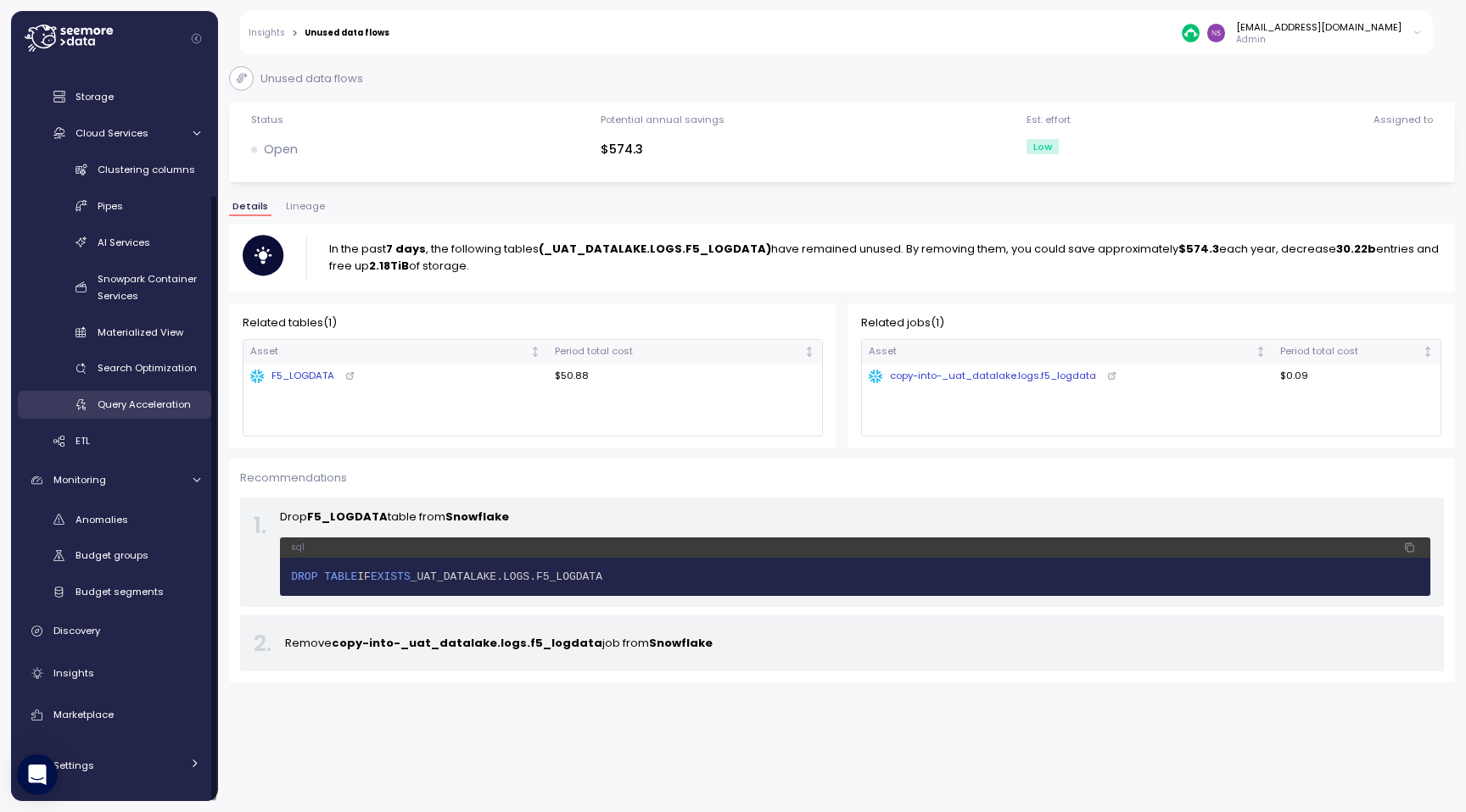
click at [179, 401] on span "Query Acceleration" at bounding box center [145, 404] width 93 height 14
